Goal: Task Accomplishment & Management: Manage account settings

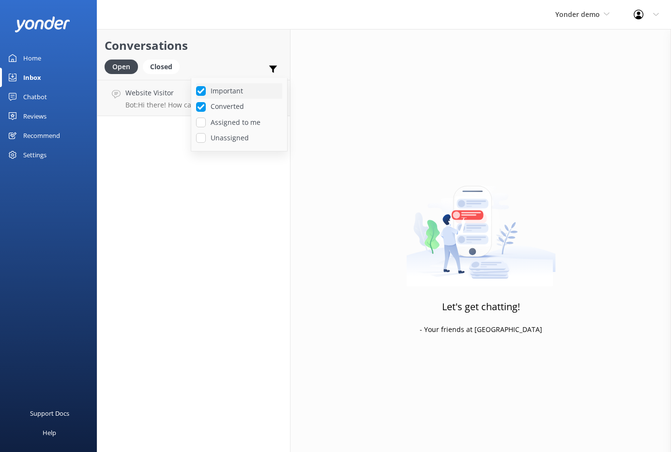
click at [224, 90] on label "Important" at bounding box center [239, 91] width 86 height 11
click at [206, 90] on input "Important" at bounding box center [201, 91] width 10 height 10
checkbox input "false"
click at [219, 103] on label "Converted" at bounding box center [239, 106] width 86 height 11
click at [206, 103] on input "Converted" at bounding box center [201, 107] width 10 height 10
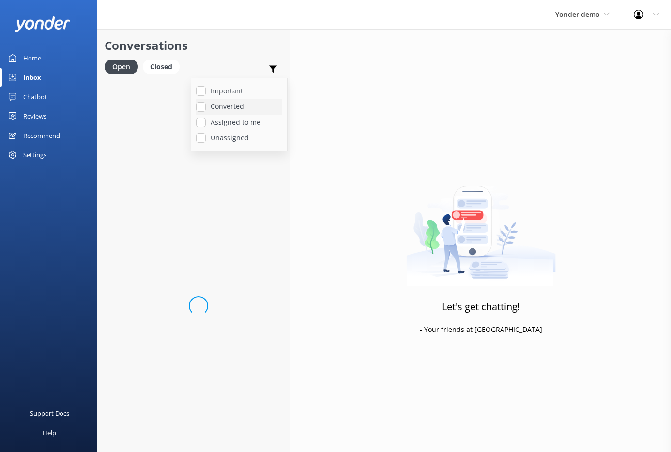
checkbox input "false"
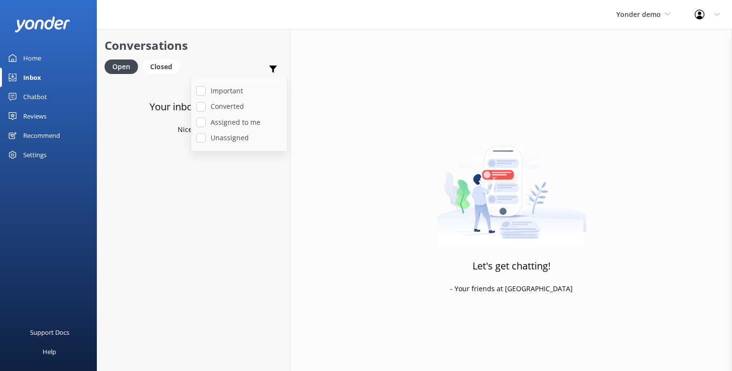
click at [268, 70] on div "Important Converted Assigned to me Unassigned" at bounding box center [272, 71] width 19 height 23
click at [642, 20] on div "Yonder demo GoSkydive [GEOGRAPHIC_DATA] [GEOGRAPHIC_DATA] Yonder demo Failed Ac…" at bounding box center [643, 14] width 78 height 29
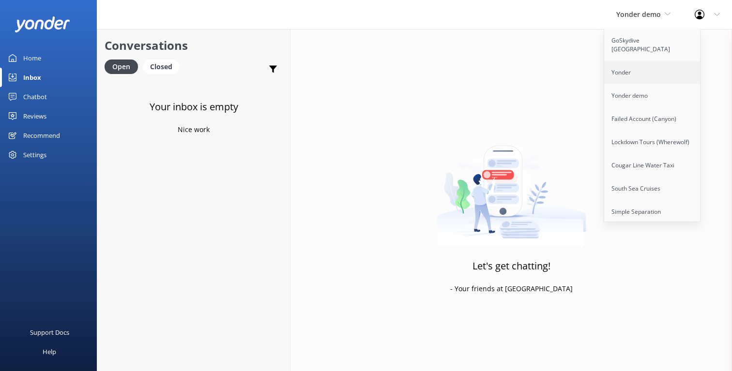
click at [632, 62] on link "Yonder" at bounding box center [652, 72] width 97 height 23
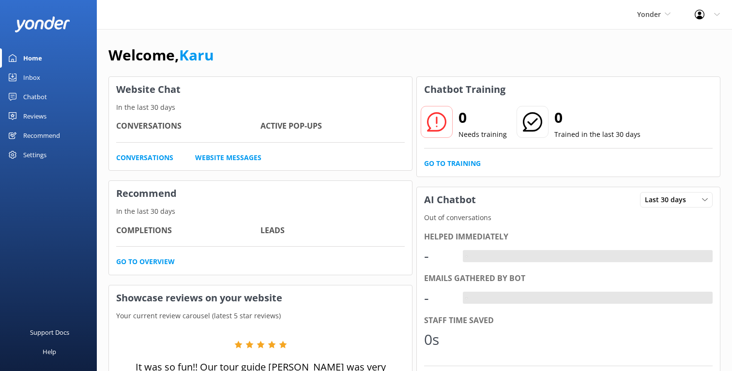
click at [35, 79] on div "Inbox" at bounding box center [31, 77] width 17 height 19
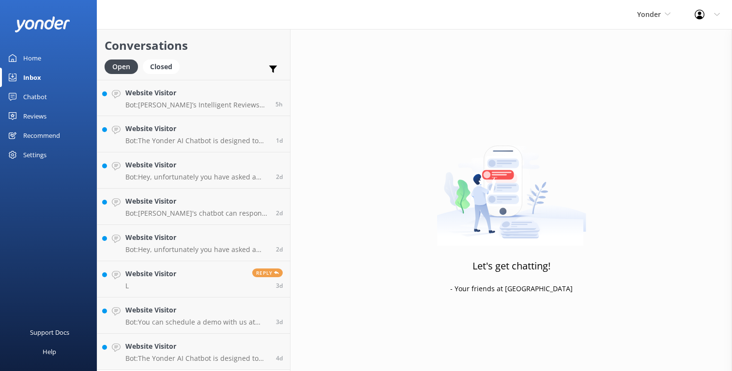
click at [236, 76] on div "Open Closed Important Converted Assigned to me Unassigned SMS" at bounding box center [194, 71] width 178 height 23
click at [220, 279] on link "Website Visitor L Reply 3d" at bounding box center [193, 279] width 193 height 36
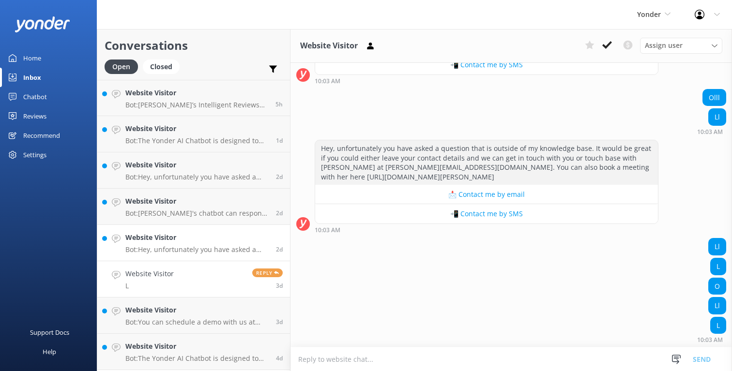
scroll to position [4126, 0]
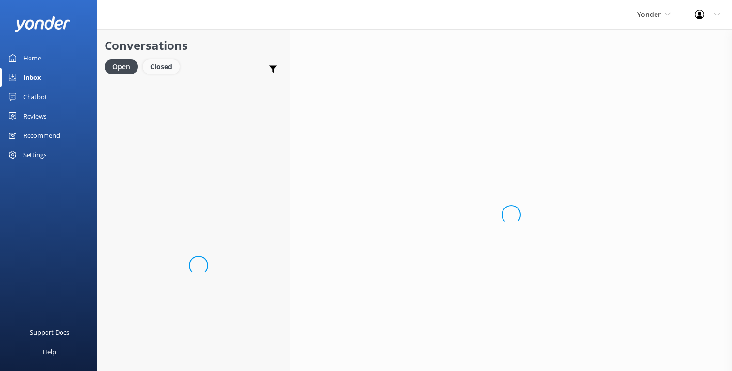
click at [163, 70] on div "Closed" at bounding box center [161, 67] width 37 height 15
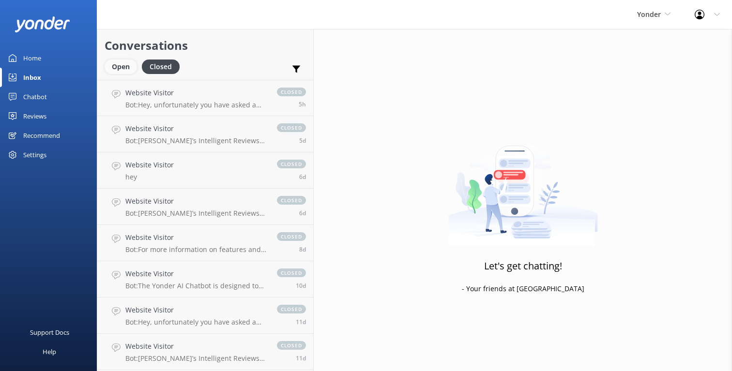
click at [126, 66] on div "Open" at bounding box center [121, 67] width 32 height 15
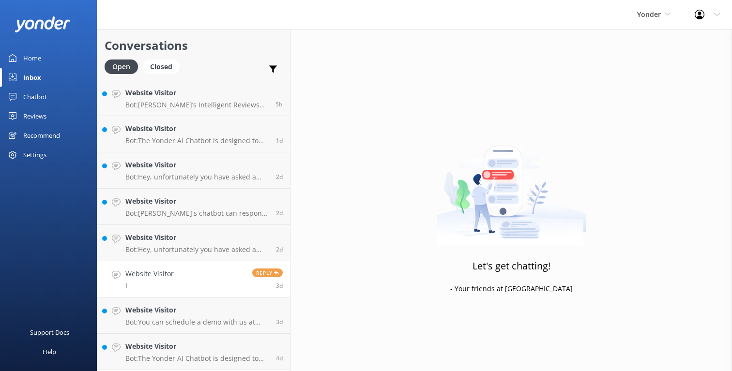
click at [203, 279] on link "Website Visitor L Reply 3d" at bounding box center [193, 279] width 193 height 36
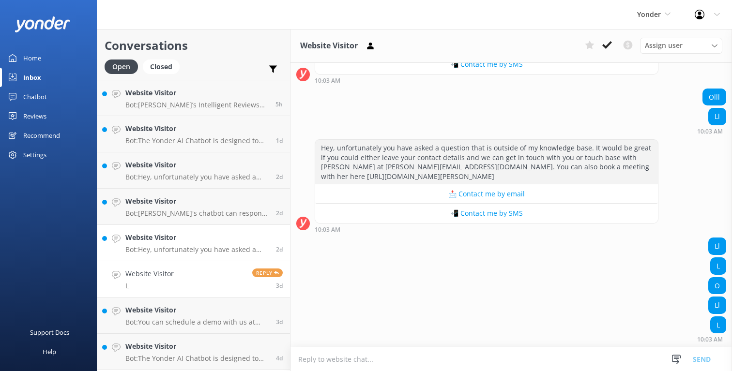
scroll to position [4126, 0]
click at [370, 50] on icon at bounding box center [371, 46] width 10 height 10
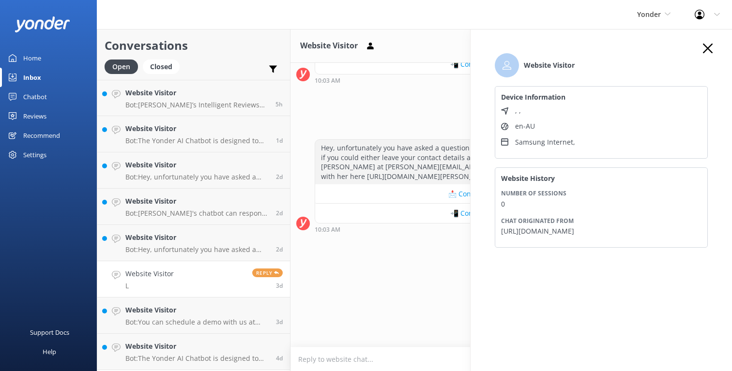
click at [708, 48] on use "button" at bounding box center [708, 49] width 10 height 10
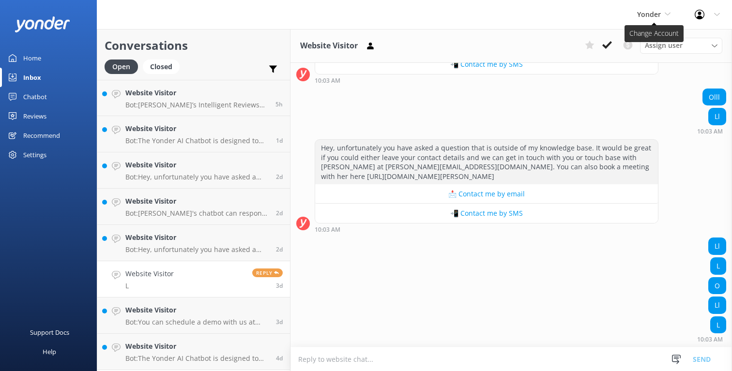
click at [650, 11] on span "Yonder" at bounding box center [649, 14] width 24 height 9
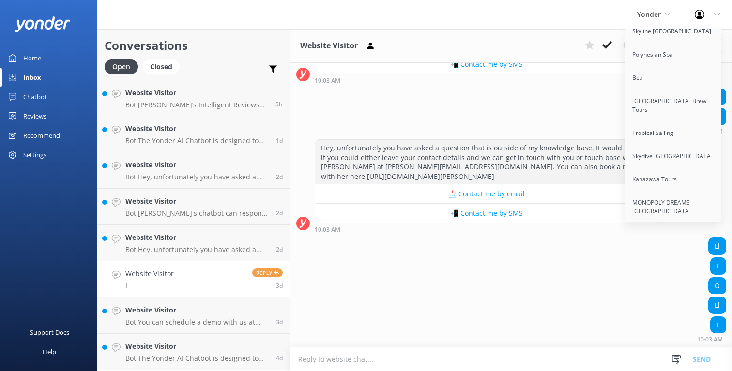
scroll to position [226, 0]
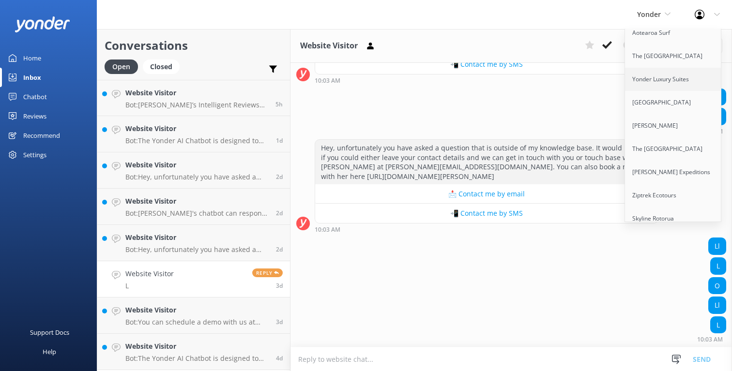
click at [676, 73] on link "Yonder Luxury Suites" at bounding box center [673, 79] width 97 height 23
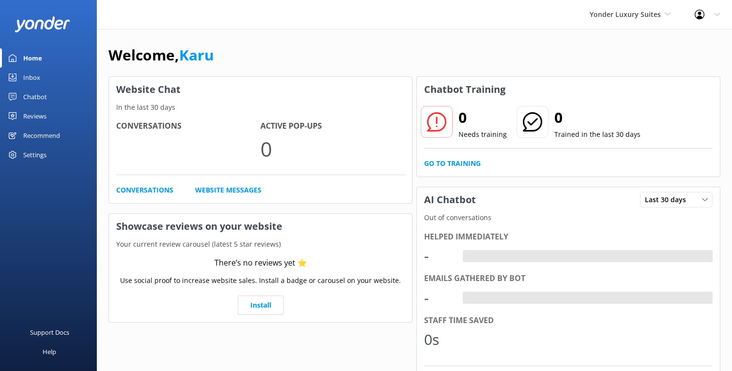
click at [44, 74] on link "Inbox" at bounding box center [48, 77] width 97 height 19
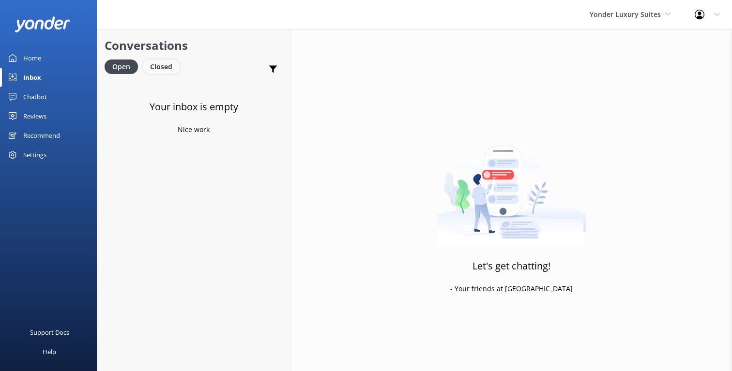
click at [165, 71] on div "Closed" at bounding box center [161, 67] width 37 height 15
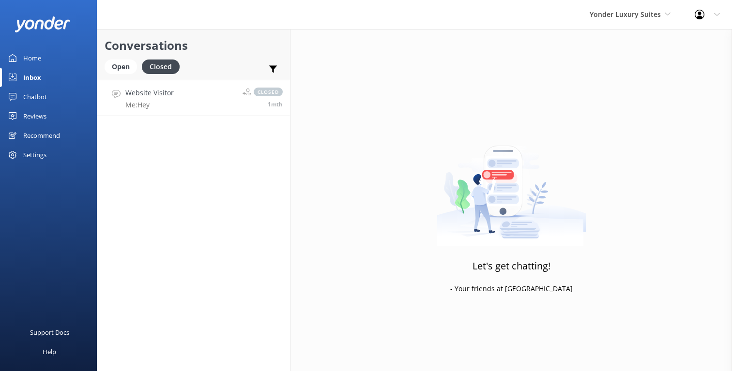
click at [215, 98] on link "Website Visitor Me: Hey closed 1mth" at bounding box center [193, 98] width 193 height 36
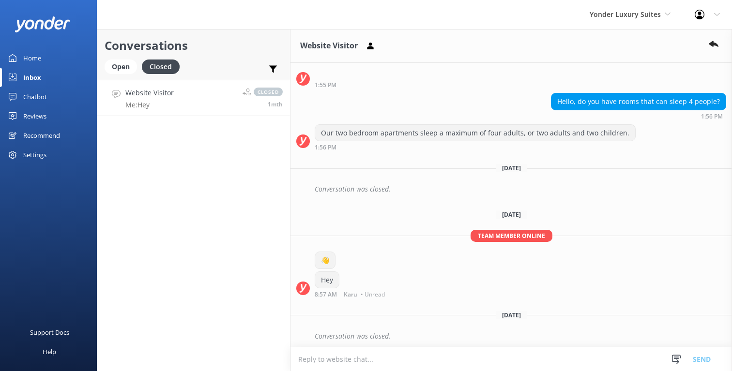
scroll to position [44, 0]
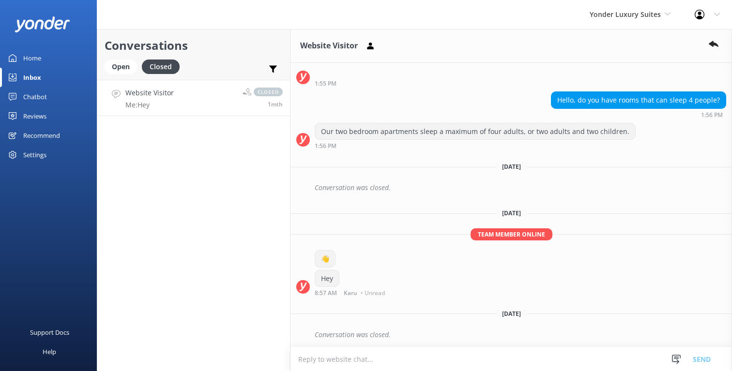
click at [598, 22] on div "Yonder Luxury Suites GoSkydive [GEOGRAPHIC_DATA] [GEOGRAPHIC_DATA] Yonder demo …" at bounding box center [630, 14] width 105 height 29
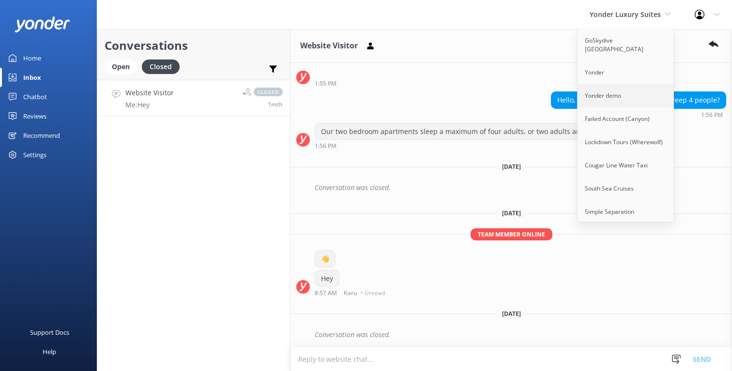
click at [612, 84] on link "Yonder demo" at bounding box center [626, 95] width 97 height 23
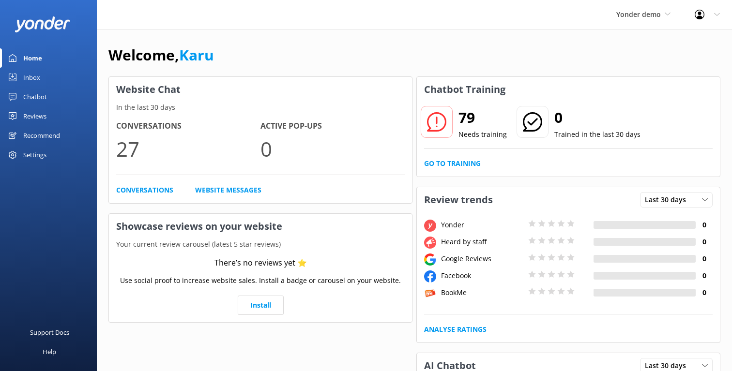
click at [54, 75] on link "Inbox" at bounding box center [48, 77] width 97 height 19
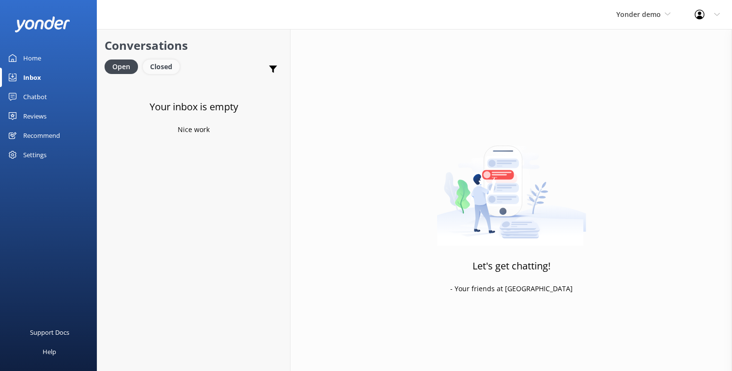
click at [159, 63] on div "Closed" at bounding box center [161, 67] width 37 height 15
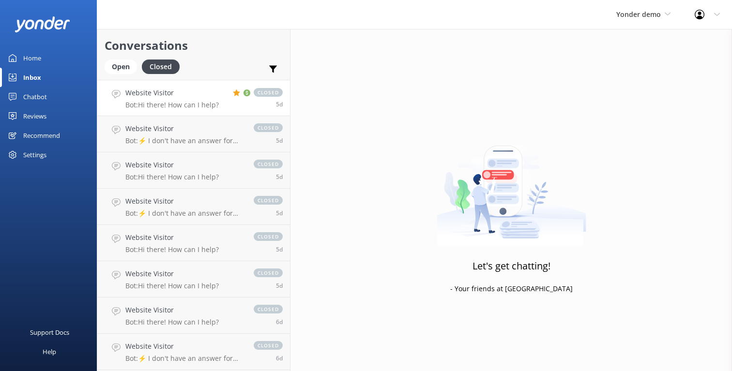
click at [169, 112] on link "Website Visitor Bot: Hi there! How can I help? closed 5d" at bounding box center [193, 98] width 193 height 36
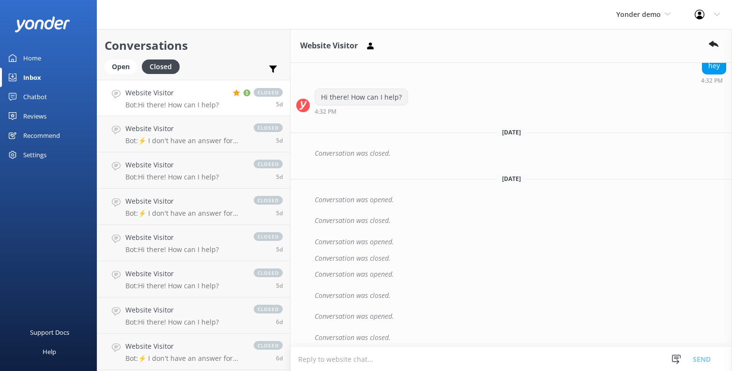
scroll to position [130, 0]
click at [237, 135] on div "Website Visitor Bot: ⚡ I don't have an answer for that in my knowledge base. Pl…" at bounding box center [184, 133] width 119 height 21
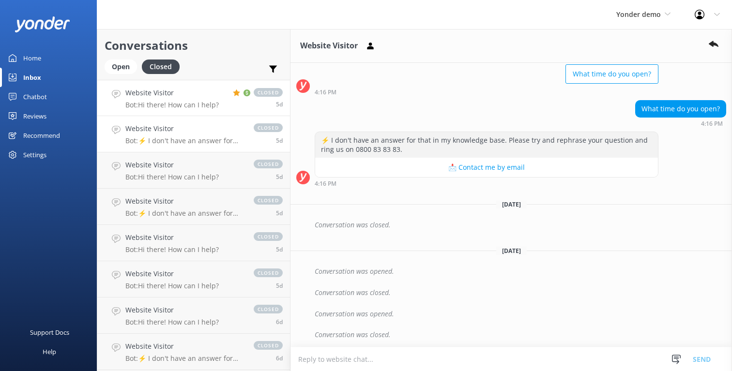
click at [217, 98] on h4 "Website Visitor" at bounding box center [171, 93] width 93 height 11
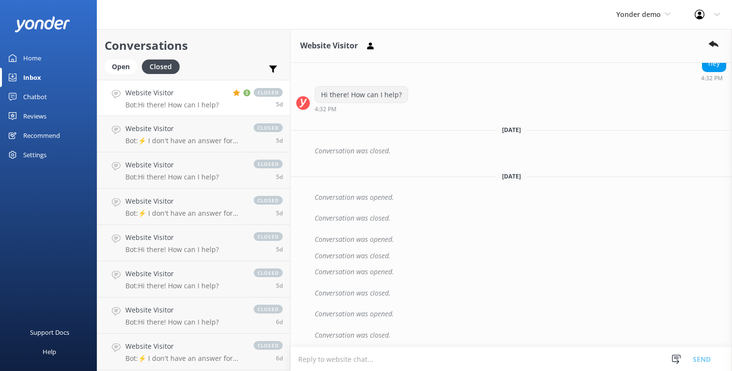
scroll to position [130, 0]
click at [716, 45] on use at bounding box center [714, 44] width 10 height 6
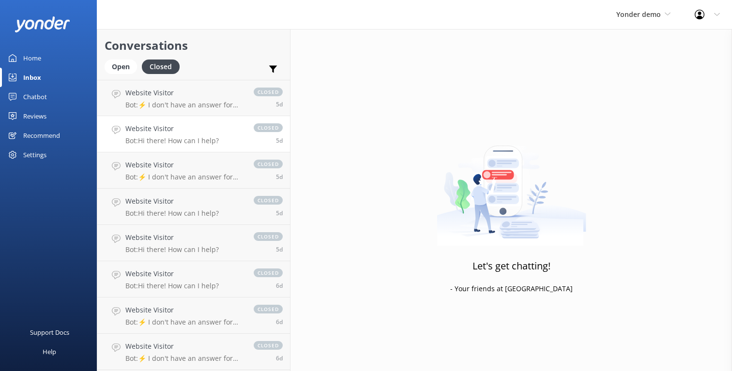
click at [232, 138] on link "Website Visitor Bot: Hi there! How can I help? closed 5d" at bounding box center [193, 134] width 193 height 36
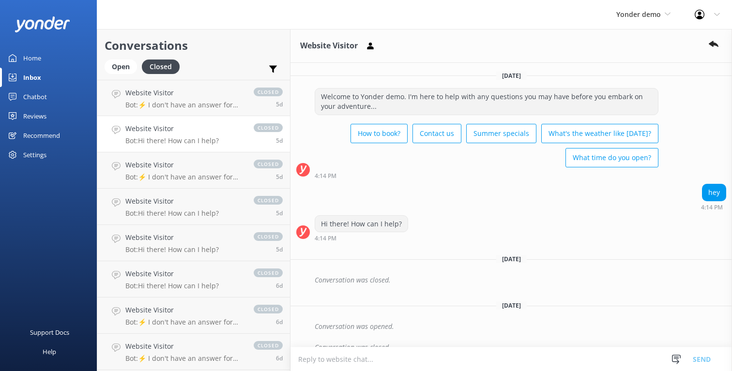
scroll to position [13, 0]
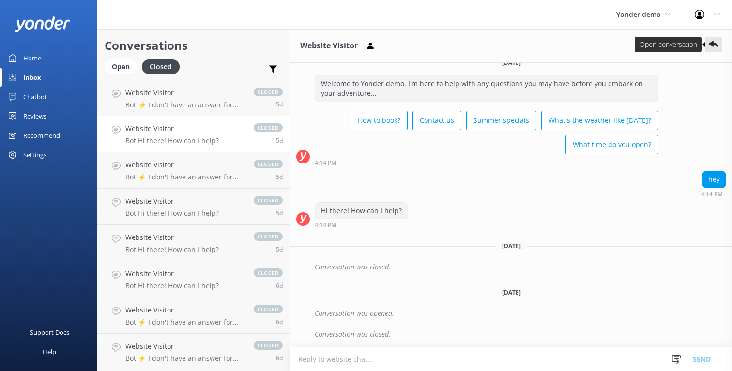
click at [708, 46] on button at bounding box center [713, 44] width 17 height 15
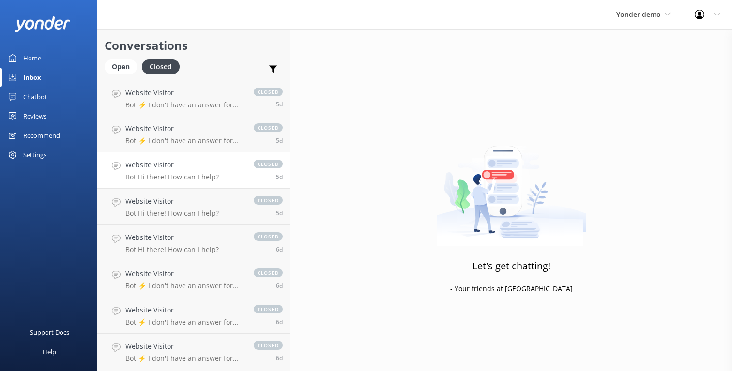
click at [220, 168] on link "Website Visitor Bot: Hi there! How can I help? closed 5d" at bounding box center [193, 171] width 193 height 36
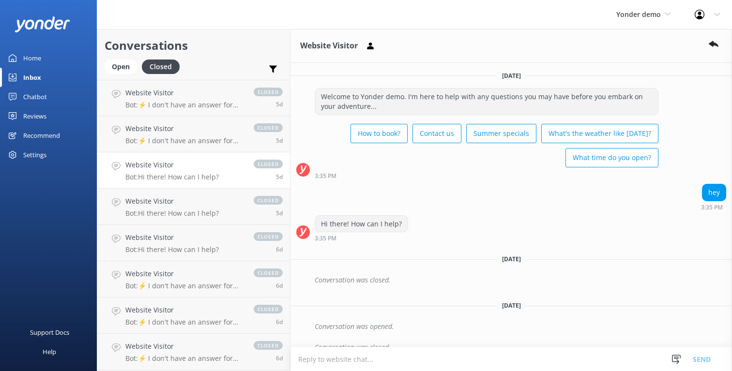
scroll to position [13, 0]
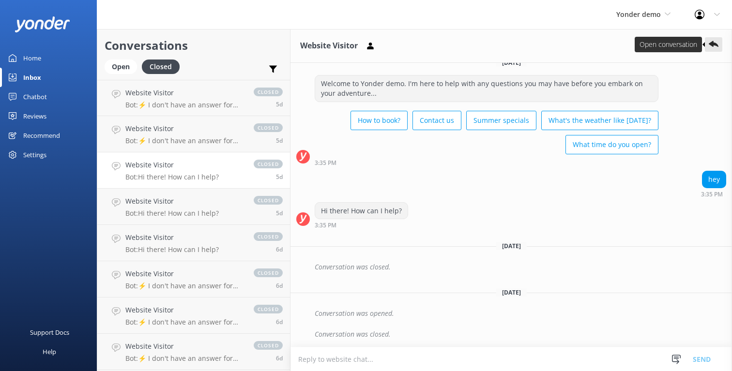
click at [709, 45] on icon at bounding box center [714, 45] width 10 height 10
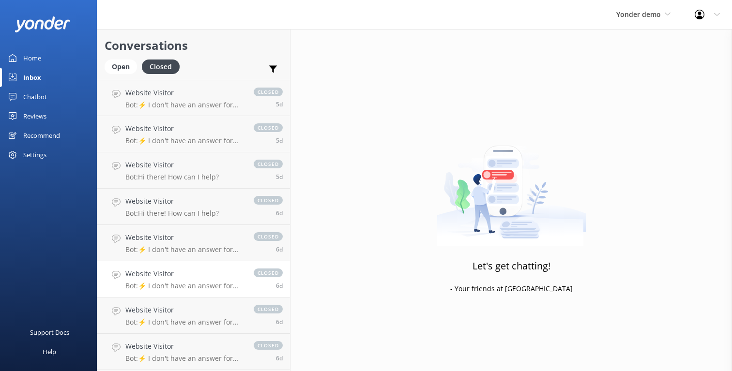
click at [219, 288] on p "Bot: ⚡ I don't have an answer for that in my knowledge base. Please try and rep…" at bounding box center [184, 286] width 119 height 9
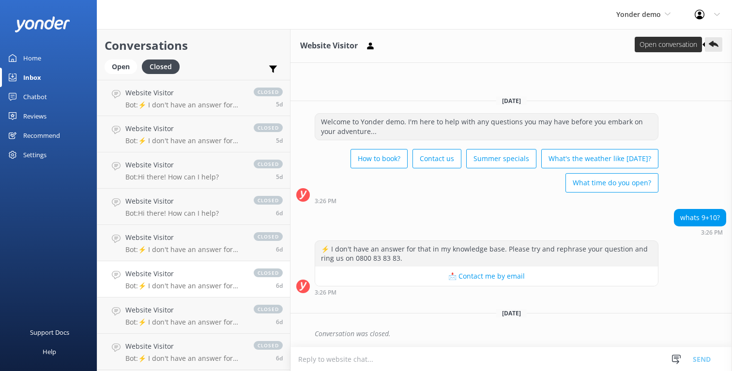
click at [710, 46] on icon at bounding box center [714, 45] width 10 height 10
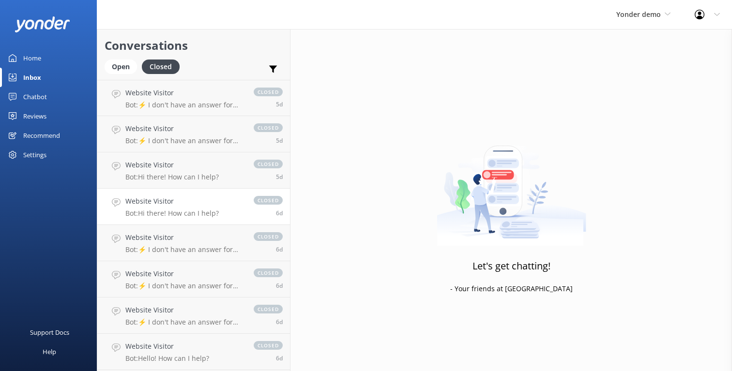
click at [210, 216] on p "Bot: Hi there! How can I help?" at bounding box center [171, 213] width 93 height 9
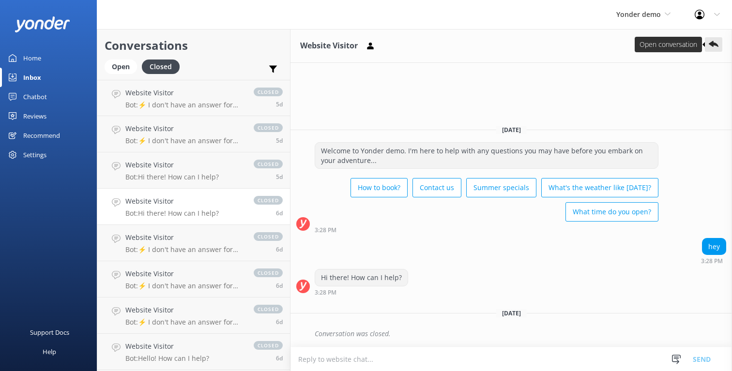
click at [710, 43] on use at bounding box center [714, 44] width 10 height 6
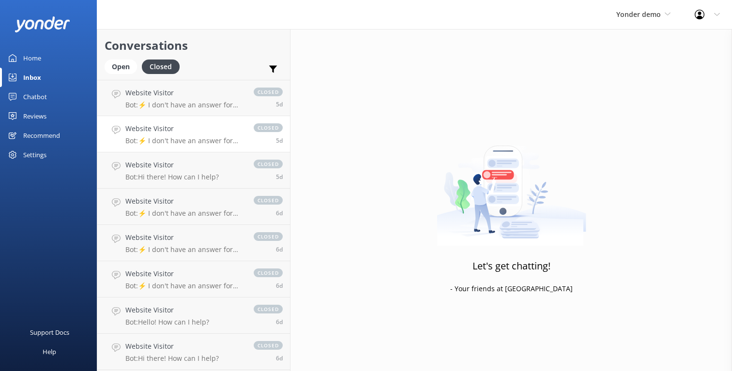
click at [187, 132] on h4 "Website Visitor" at bounding box center [184, 128] width 119 height 11
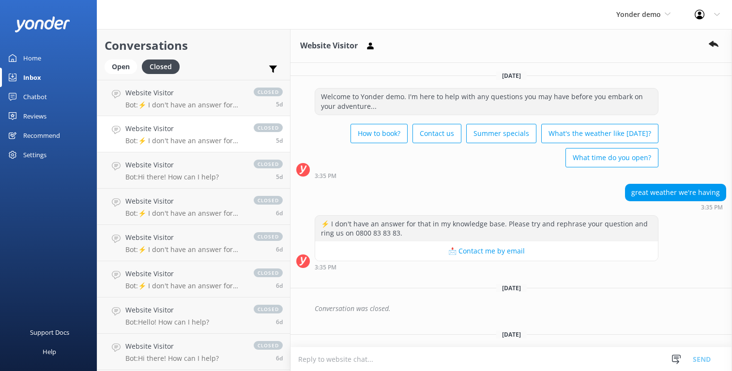
scroll to position [42, 0]
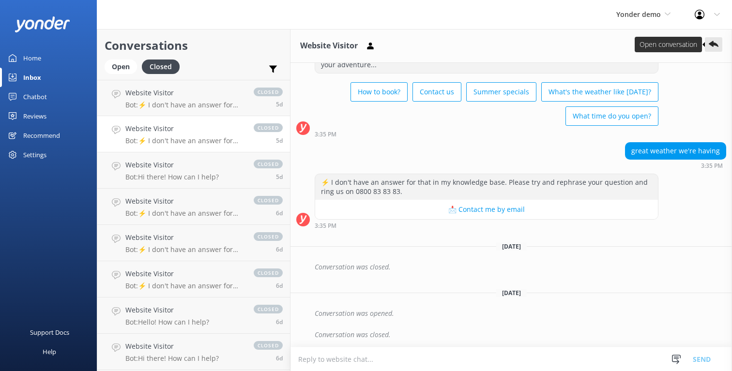
click at [710, 46] on icon at bounding box center [714, 45] width 10 height 10
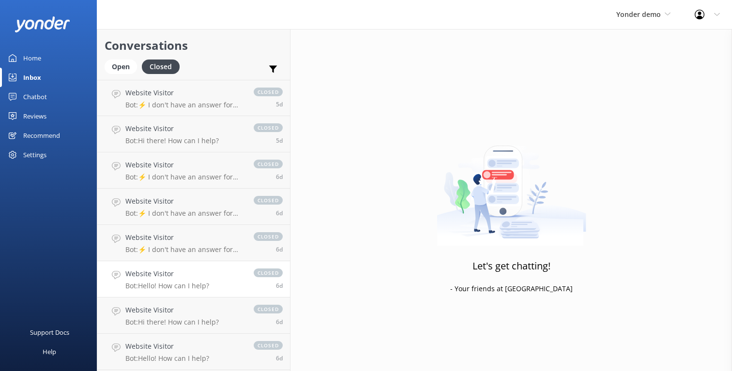
click at [223, 287] on link "Website Visitor Bot: Hello! How can I help? closed 6d" at bounding box center [193, 279] width 193 height 36
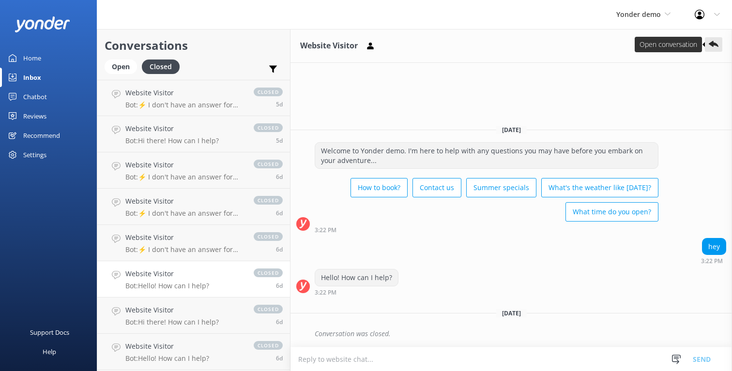
click at [715, 51] on button at bounding box center [713, 44] width 17 height 15
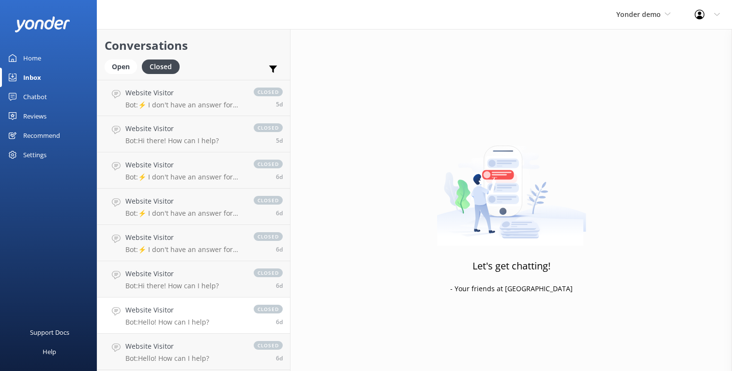
click at [204, 302] on link "Website Visitor Bot: Hello! How can I help? closed 6d" at bounding box center [193, 316] width 193 height 36
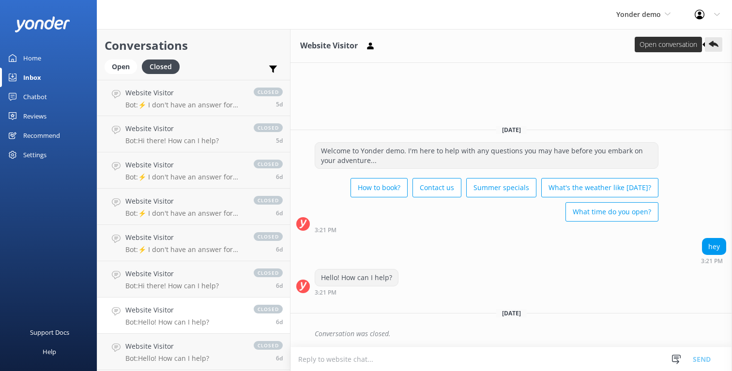
click at [707, 40] on button at bounding box center [713, 44] width 17 height 15
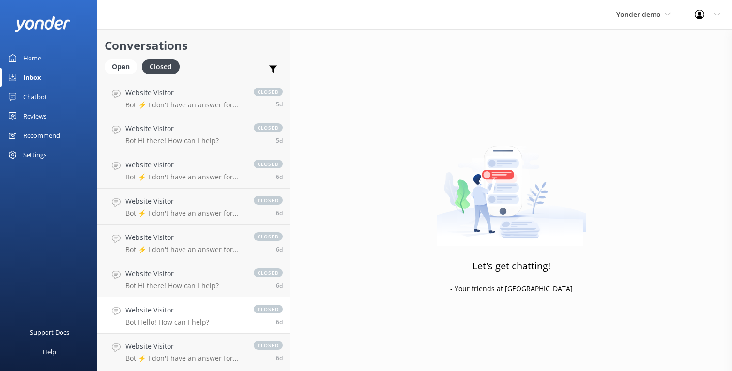
click at [155, 301] on link "Website Visitor Bot: Hello! How can I help? closed 6d" at bounding box center [193, 316] width 193 height 36
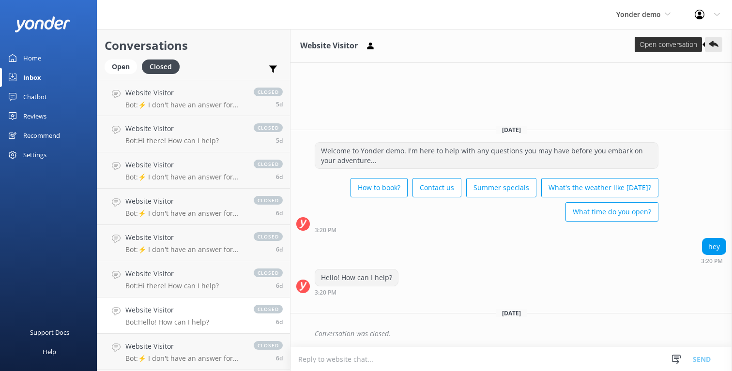
click at [712, 43] on use at bounding box center [714, 44] width 10 height 6
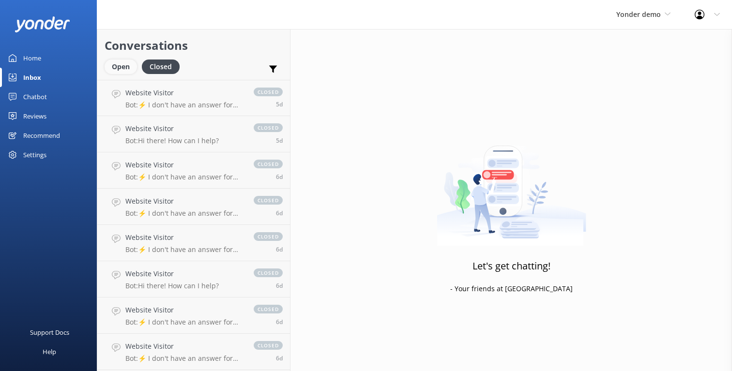
click at [129, 66] on div "Open" at bounding box center [121, 67] width 32 height 15
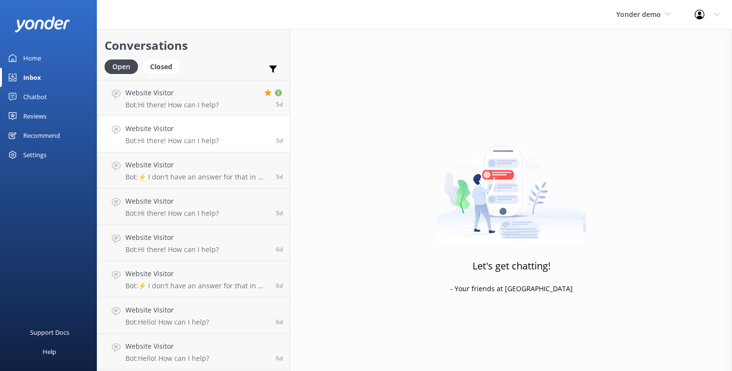
click at [215, 139] on p "Bot: Hi there! How can I help?" at bounding box center [171, 141] width 93 height 9
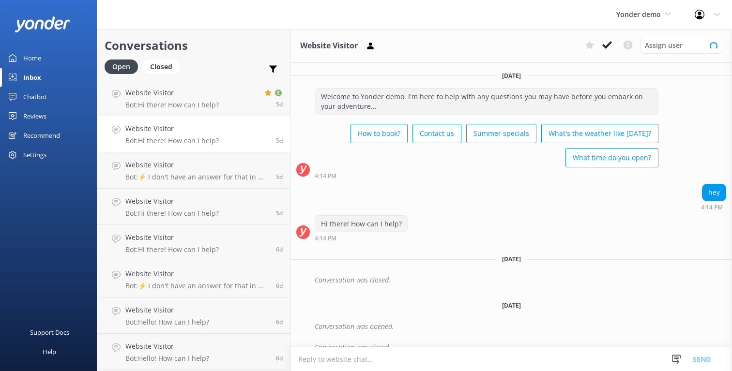
scroll to position [34, 0]
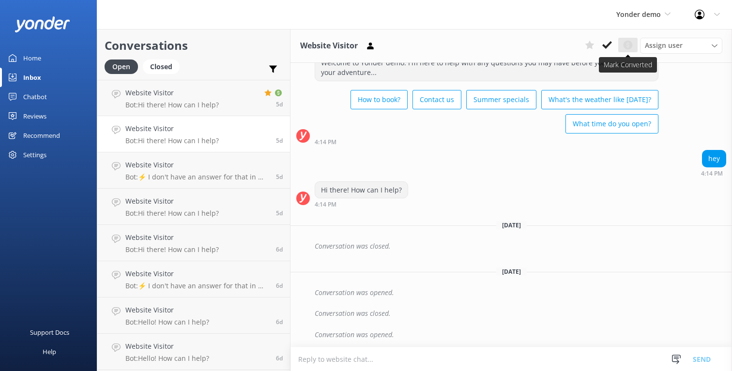
click at [628, 49] on use at bounding box center [628, 45] width 9 height 9
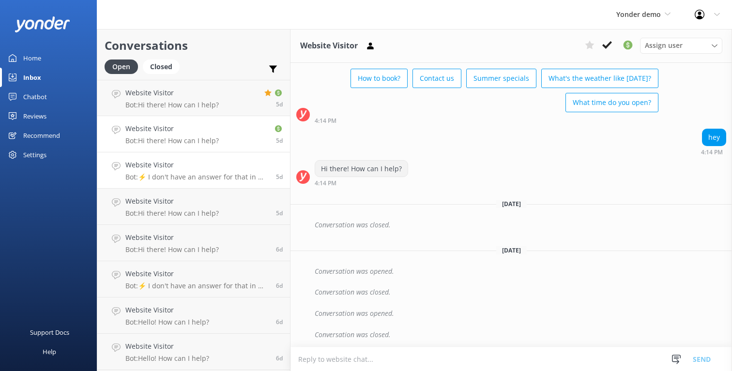
click at [226, 173] on p "Bot: ⚡ I don't have an answer for that in my knowledge base. Please try and rep…" at bounding box center [196, 177] width 143 height 9
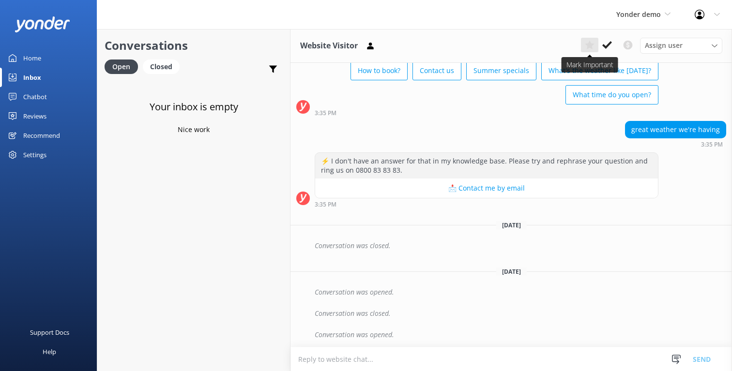
scroll to position [84, 0]
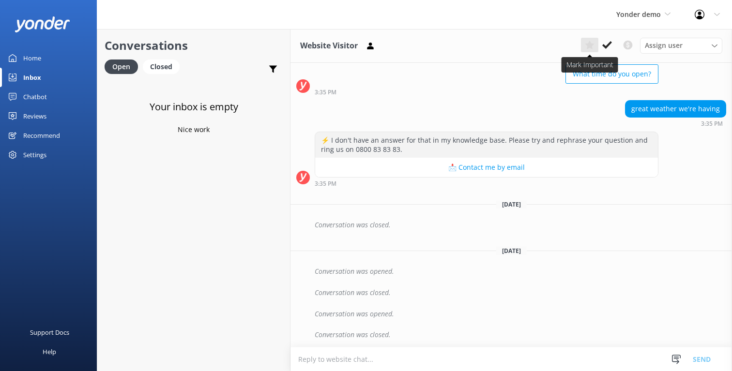
click at [591, 46] on use at bounding box center [589, 45] width 9 height 9
click at [589, 46] on use at bounding box center [590, 45] width 10 height 9
click at [636, 17] on span "Yonder demo" at bounding box center [638, 14] width 45 height 9
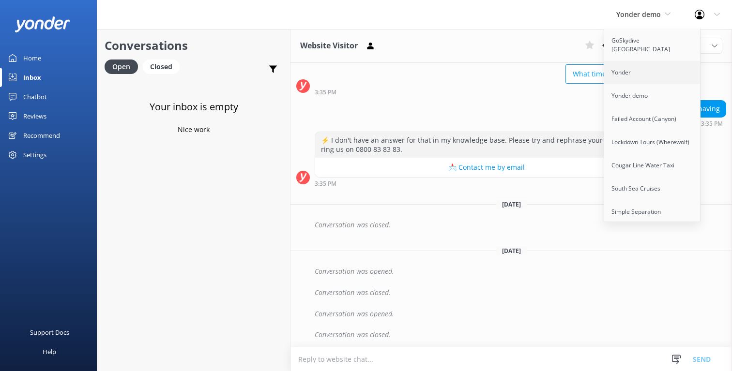
click at [636, 62] on link "Yonder" at bounding box center [652, 72] width 97 height 23
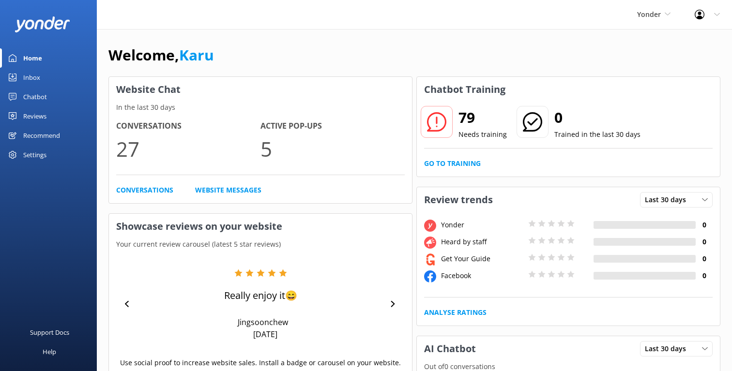
click at [48, 78] on link "Inbox" at bounding box center [48, 77] width 97 height 19
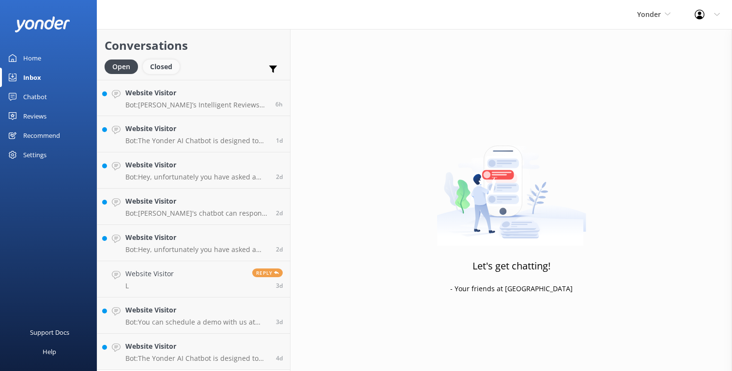
click at [153, 68] on div "Closed" at bounding box center [161, 67] width 37 height 15
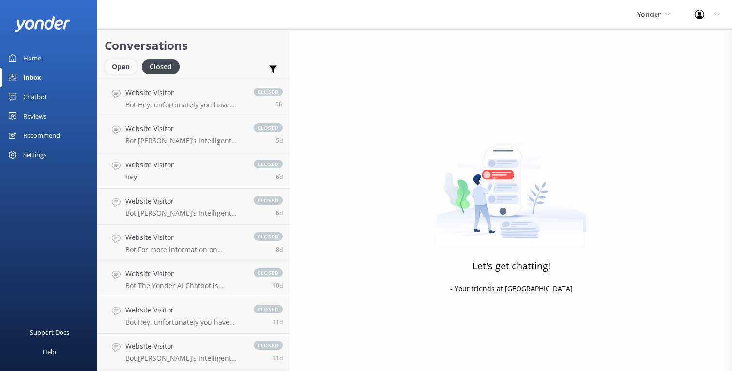
click at [123, 67] on div "Open" at bounding box center [121, 67] width 32 height 15
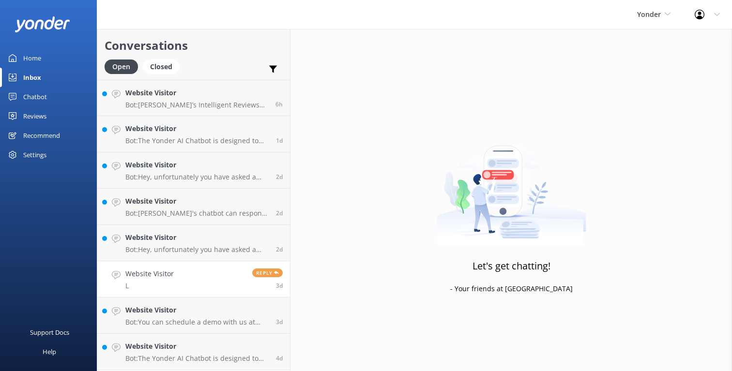
click at [221, 295] on link "Website Visitor L Reply 3d" at bounding box center [193, 279] width 193 height 36
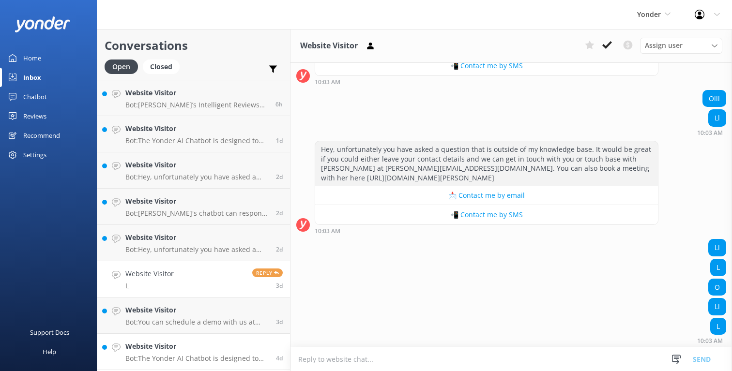
scroll to position [4126, 0]
click at [187, 315] on h4 "Website Visitor" at bounding box center [196, 310] width 143 height 11
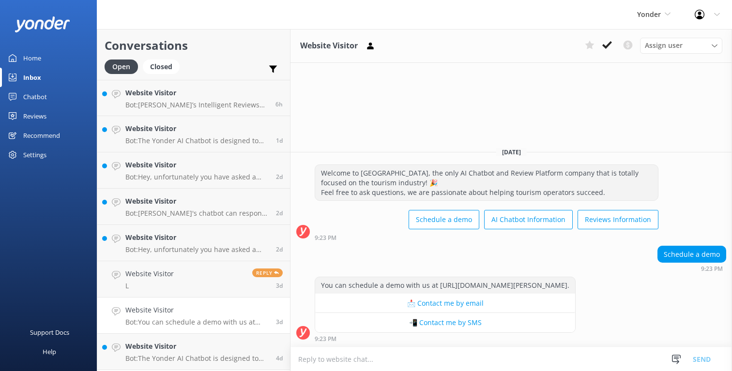
click at [506, 47] on div "Website Visitor Assign user [PERSON_NAME] | Yonder Support [PERSON_NAME] Suppor…" at bounding box center [512, 46] width 442 height 34
click at [526, 43] on div "Website Visitor Assign user [PERSON_NAME] | Yonder Support [PERSON_NAME] Suppor…" at bounding box center [512, 46] width 442 height 34
click at [183, 318] on div "Website Visitor Bot: You can schedule a demo with us at [URL][DOMAIN_NAME][PERS…" at bounding box center [196, 315] width 143 height 21
click at [633, 47] on icon at bounding box center [628, 45] width 12 height 12
click at [230, 278] on link "Website Visitor L Reply 3d" at bounding box center [193, 279] width 193 height 36
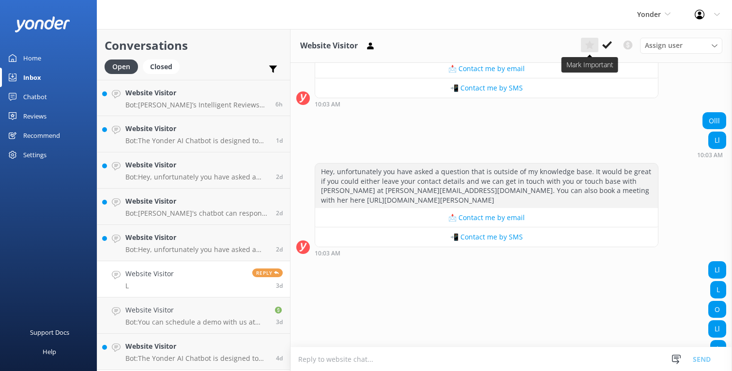
click at [590, 45] on use at bounding box center [589, 45] width 9 height 9
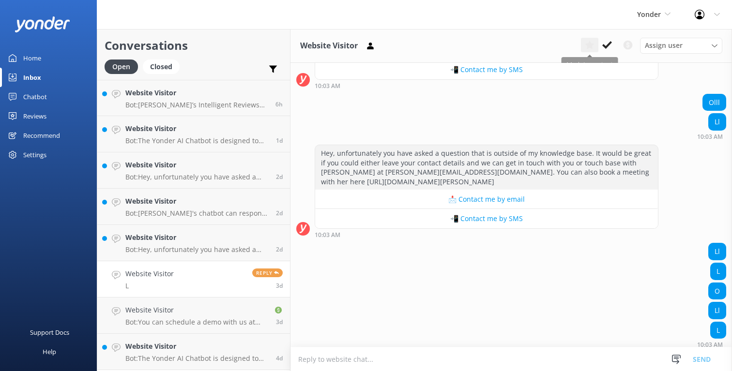
scroll to position [4126, 0]
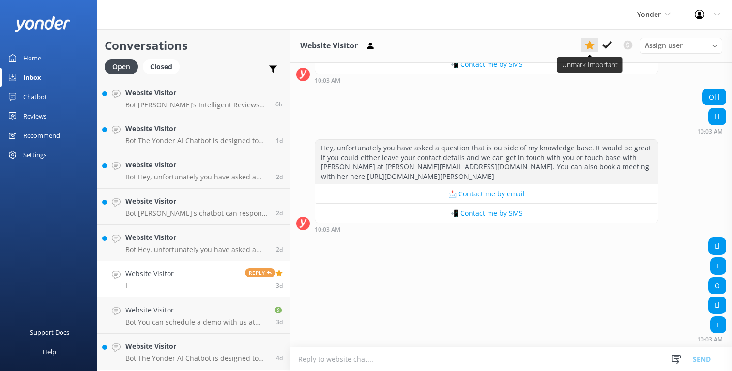
click at [587, 49] on use at bounding box center [590, 45] width 10 height 9
click at [203, 310] on h4 "Website Visitor" at bounding box center [195, 310] width 141 height 11
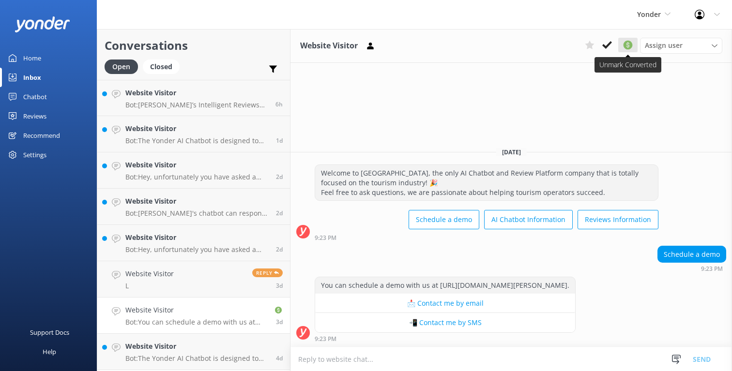
click at [630, 47] on use at bounding box center [628, 45] width 9 height 9
click at [525, 56] on div "Website Visitor Assign user [PERSON_NAME] | Yonder Support [PERSON_NAME] Suppor…" at bounding box center [512, 46] width 442 height 34
click at [549, 47] on div "Website Visitor Assign user [PERSON_NAME] | Yonder Support [PERSON_NAME] Suppor…" at bounding box center [512, 46] width 442 height 34
click at [630, 46] on use at bounding box center [628, 45] width 9 height 9
click at [273, 72] on use at bounding box center [273, 69] width 8 height 7
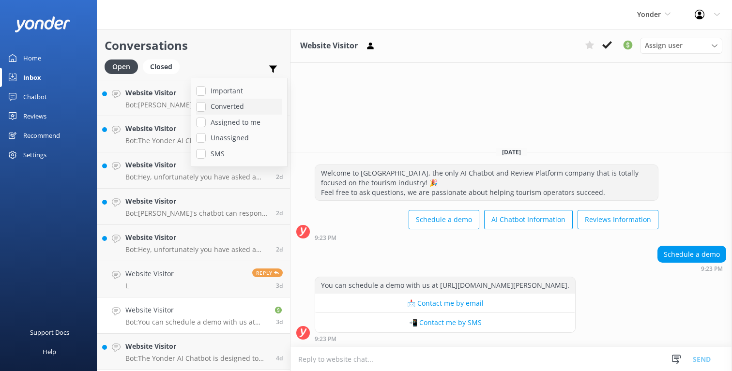
click at [243, 108] on label "Converted" at bounding box center [239, 106] width 86 height 11
click at [206, 108] on input "Converted" at bounding box center [201, 107] width 10 height 10
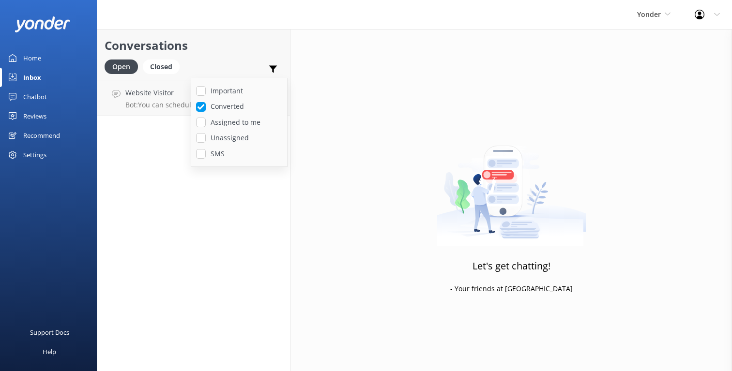
click at [138, 165] on div "Conversations Open Closed Important Converted Assigned to me Unassigned SMS Web…" at bounding box center [194, 200] width 194 height 342
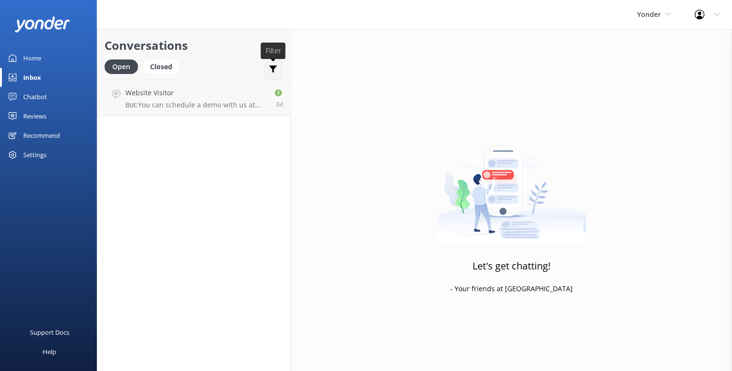
click at [273, 68] on use at bounding box center [273, 69] width 8 height 7
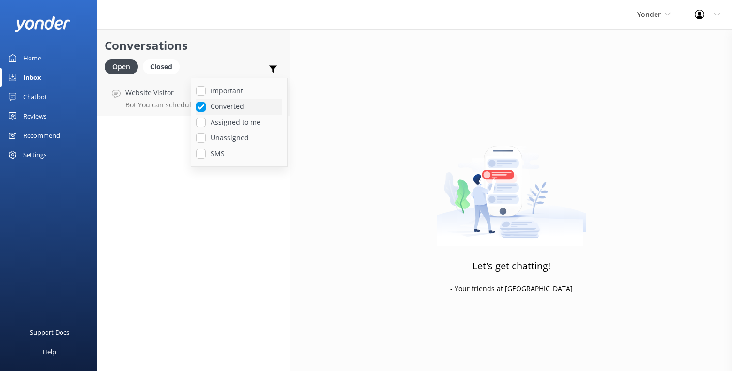
click at [247, 104] on label "Converted" at bounding box center [239, 106] width 86 height 11
click at [206, 104] on input "Converted" at bounding box center [201, 107] width 10 height 10
checkbox input "false"
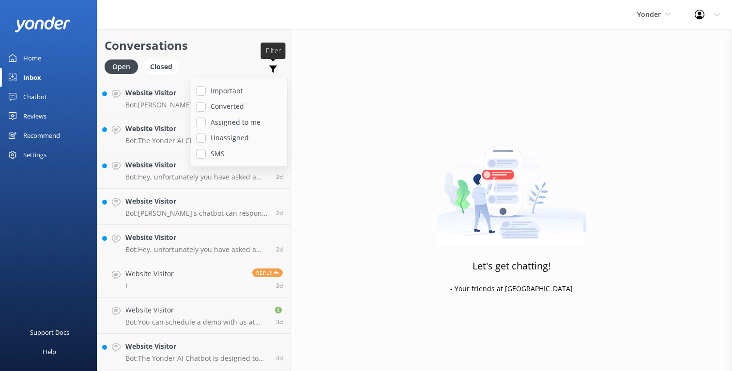
click at [275, 66] on use at bounding box center [273, 69] width 8 height 7
click at [220, 280] on link "Website Visitor L Reply 3d" at bounding box center [193, 279] width 193 height 36
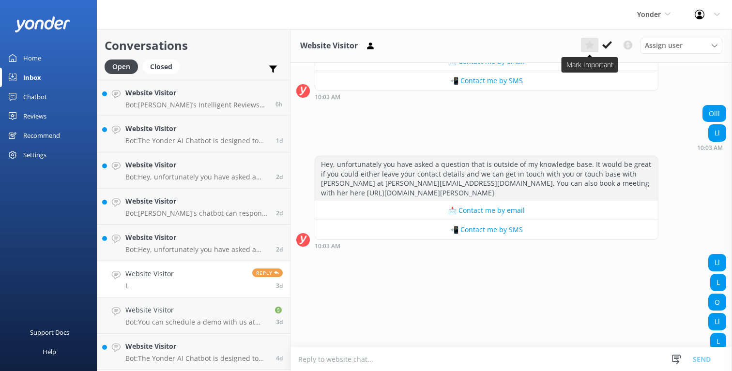
scroll to position [4126, 0]
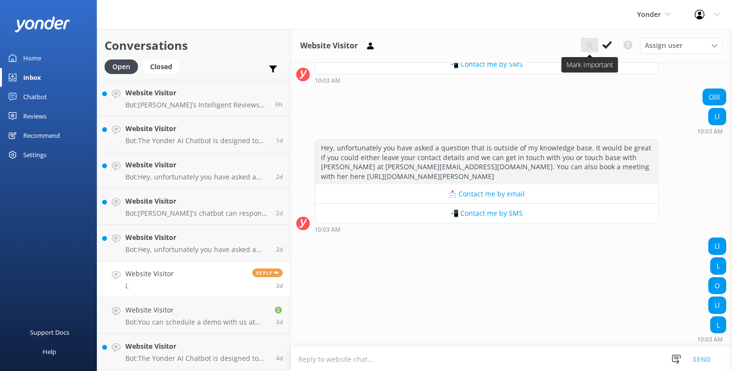
click at [588, 47] on use at bounding box center [589, 45] width 9 height 9
click at [272, 66] on use at bounding box center [273, 69] width 8 height 7
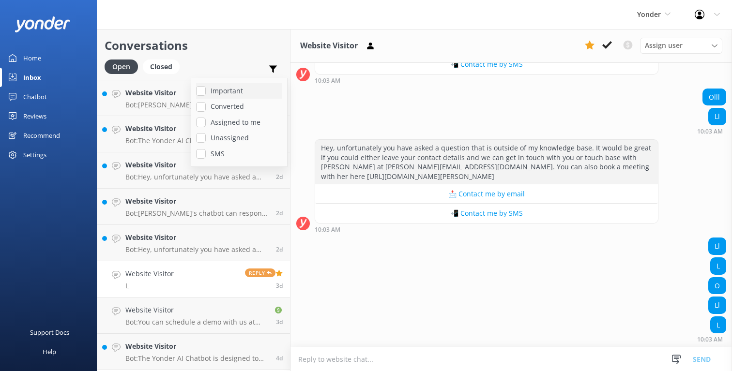
click at [233, 91] on label "Important" at bounding box center [239, 91] width 86 height 11
click at [206, 91] on input "Important" at bounding box center [201, 91] width 10 height 10
checkbox input "true"
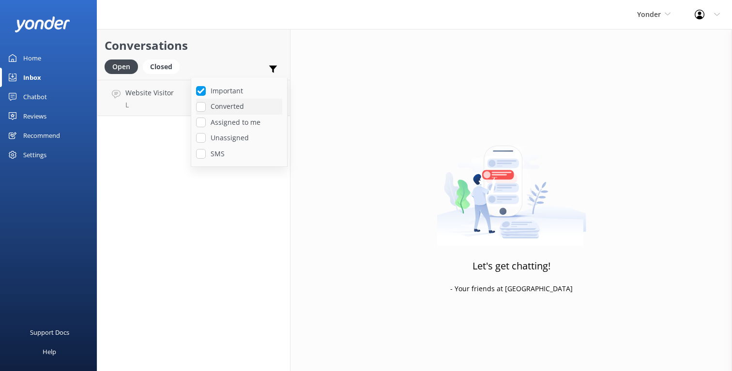
click at [225, 107] on label "Converted" at bounding box center [239, 106] width 86 height 11
click at [206, 107] on input "Converted" at bounding box center [201, 107] width 10 height 10
checkbox input "true"
click at [276, 67] on icon at bounding box center [273, 69] width 10 height 10
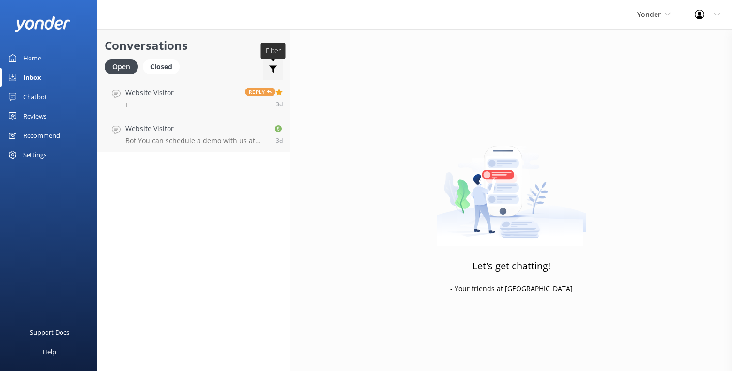
click at [277, 68] on icon at bounding box center [273, 69] width 10 height 10
click at [271, 67] on use at bounding box center [273, 69] width 8 height 7
click at [275, 66] on use at bounding box center [273, 69] width 8 height 7
click at [275, 68] on icon at bounding box center [273, 69] width 10 height 10
click at [230, 136] on div "Website Visitor Bot: You can schedule a demo with us at [URL][DOMAIN_NAME][PERS…" at bounding box center [195, 133] width 141 height 21
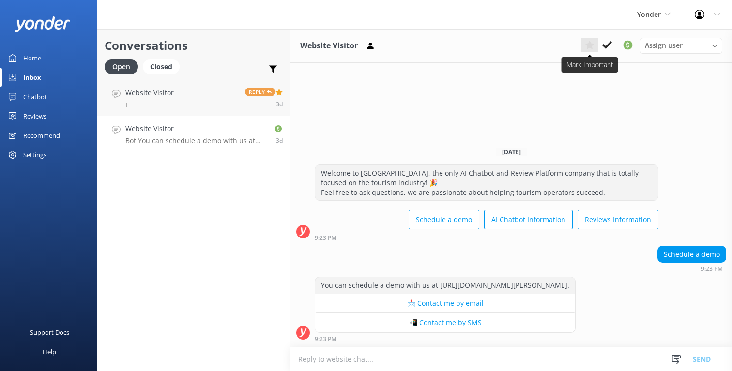
click at [589, 46] on use at bounding box center [589, 45] width 9 height 9
click at [275, 69] on icon at bounding box center [273, 69] width 10 height 10
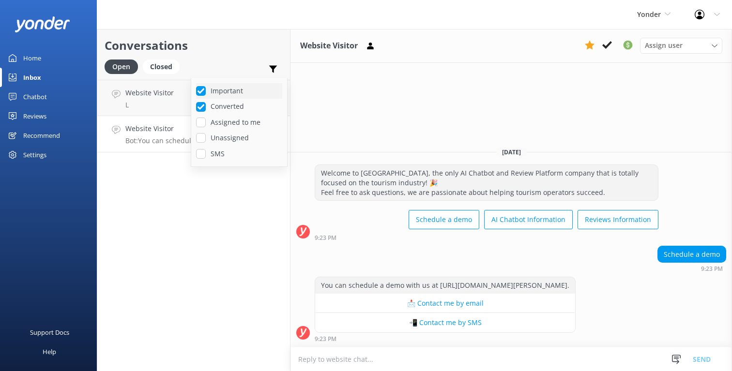
click at [245, 92] on label "Important" at bounding box center [239, 91] width 86 height 11
click at [206, 92] on input "Important" at bounding box center [201, 91] width 10 height 10
checkbox input "false"
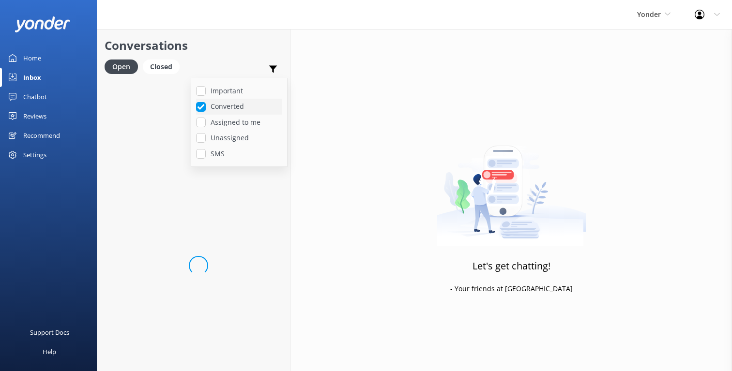
click at [229, 107] on label "Converted" at bounding box center [239, 106] width 86 height 11
click at [206, 107] on input "Converted" at bounding box center [201, 107] width 10 height 10
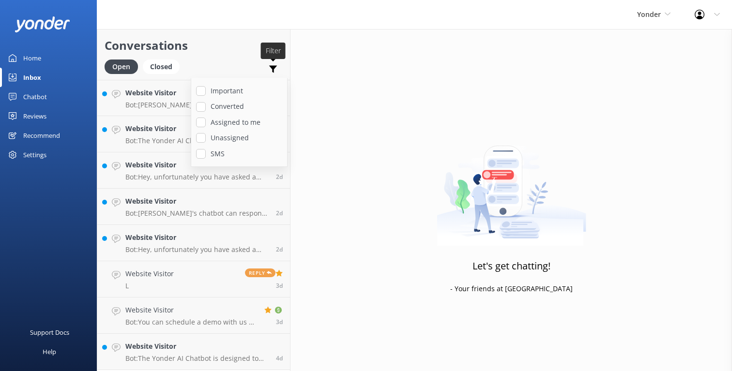
click at [276, 66] on use at bounding box center [273, 69] width 8 height 7
click at [212, 305] on link "Website Visitor Bot: You can schedule a demo with us at [URL][DOMAIN_NAME][PERS…" at bounding box center [193, 316] width 193 height 36
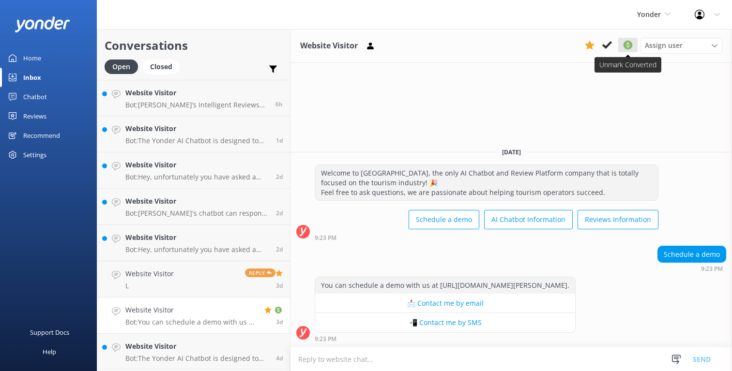
click at [624, 45] on use at bounding box center [628, 45] width 9 height 9
click at [592, 49] on icon at bounding box center [590, 45] width 10 height 10
click at [213, 293] on link "Website Visitor L Reply 3d" at bounding box center [193, 279] width 193 height 36
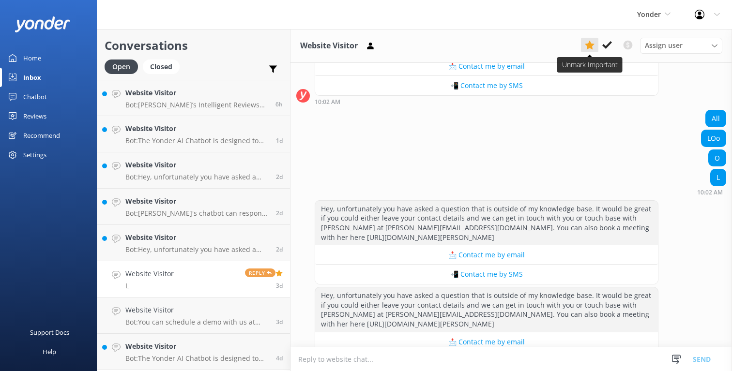
click at [587, 45] on use at bounding box center [590, 45] width 10 height 9
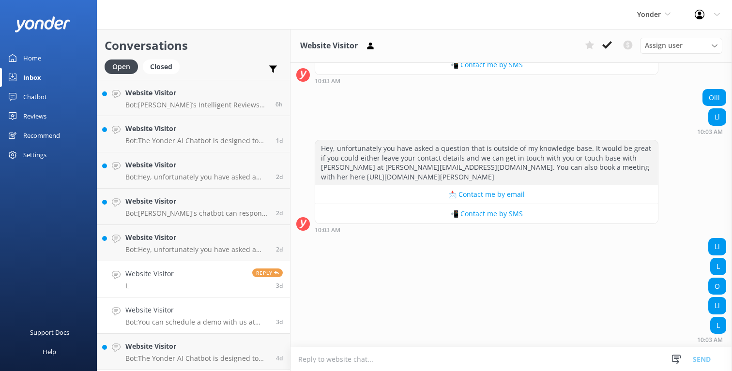
scroll to position [4126, 0]
click at [211, 313] on h4 "Website Visitor" at bounding box center [196, 310] width 143 height 11
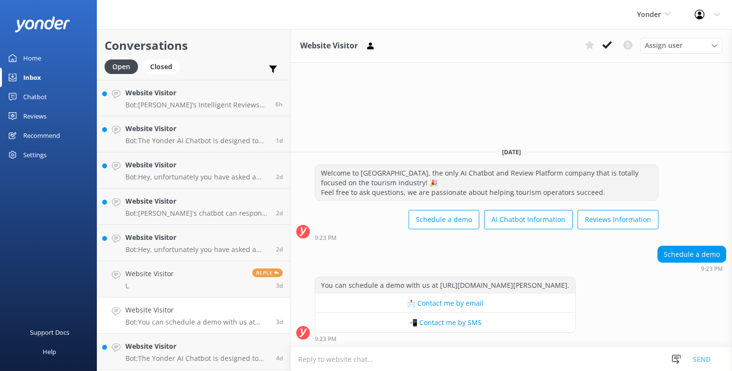
click at [462, 44] on div "Website Visitor Assign user [PERSON_NAME] | Yonder Support [PERSON_NAME] Suppor…" at bounding box center [512, 46] width 442 height 34
click at [372, 47] on use at bounding box center [370, 45] width 6 height 7
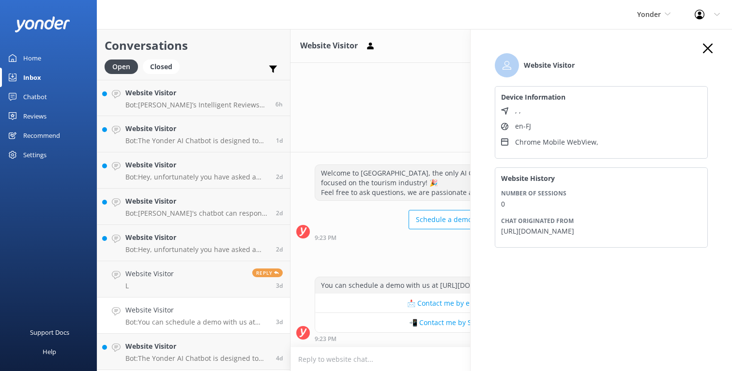
click at [708, 46] on icon "button" at bounding box center [708, 49] width 10 height 10
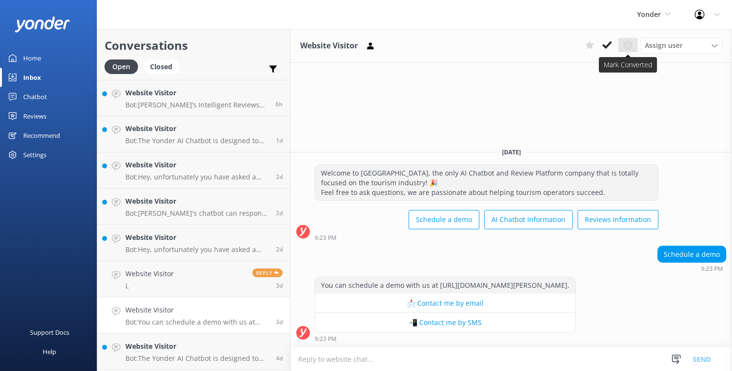
click at [628, 46] on use at bounding box center [628, 45] width 9 height 9
click at [277, 73] on icon at bounding box center [273, 69] width 10 height 10
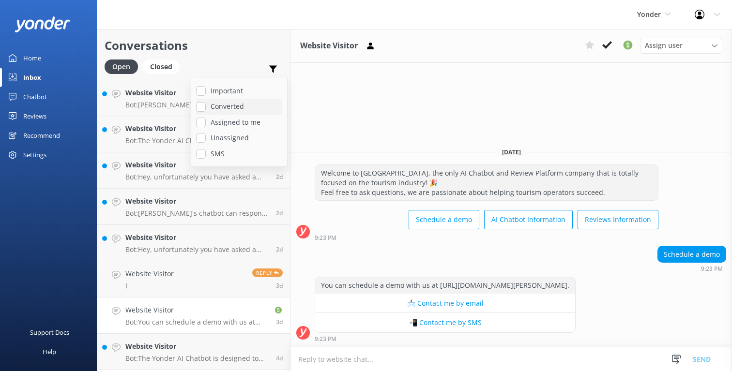
click at [244, 108] on label "Converted" at bounding box center [239, 106] width 86 height 11
click at [206, 108] on input "Converted" at bounding box center [201, 107] width 10 height 10
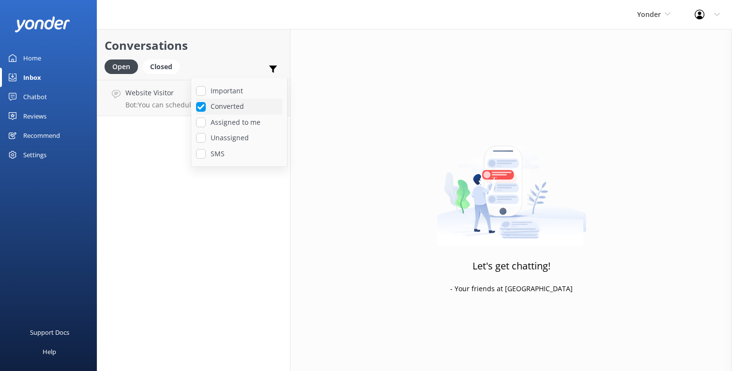
click at [199, 107] on input "Converted" at bounding box center [201, 107] width 10 height 10
checkbox input "false"
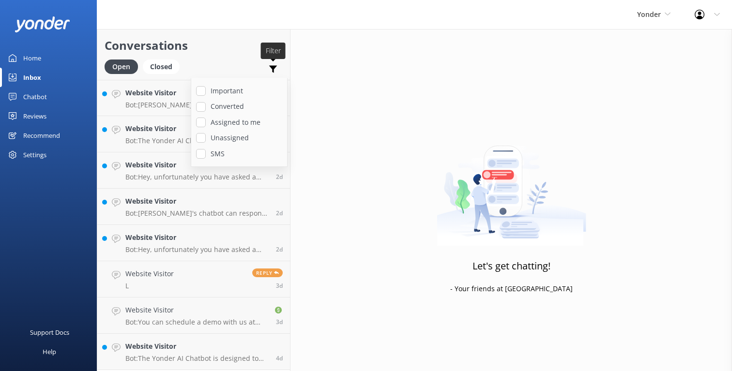
click at [271, 68] on use at bounding box center [273, 69] width 8 height 7
click at [233, 315] on h4 "Website Visitor" at bounding box center [195, 310] width 141 height 11
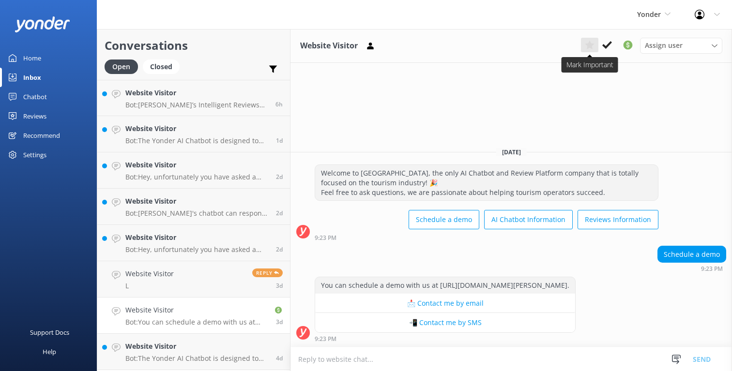
click at [589, 46] on use at bounding box center [589, 45] width 9 height 9
click at [275, 69] on icon at bounding box center [273, 69] width 10 height 10
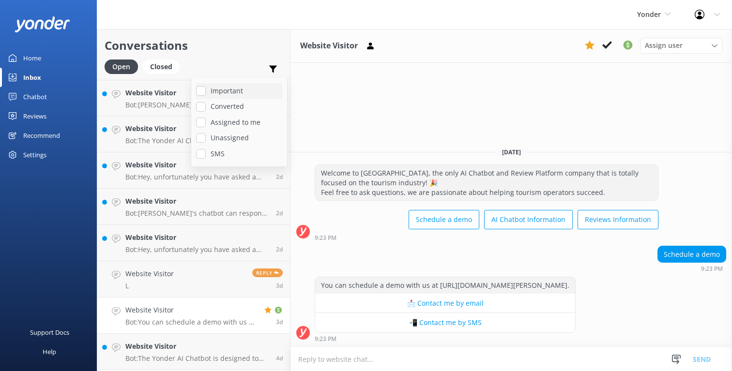
click at [248, 90] on label "Important" at bounding box center [239, 91] width 86 height 11
click at [206, 90] on input "Important" at bounding box center [201, 91] width 10 height 10
checkbox input "true"
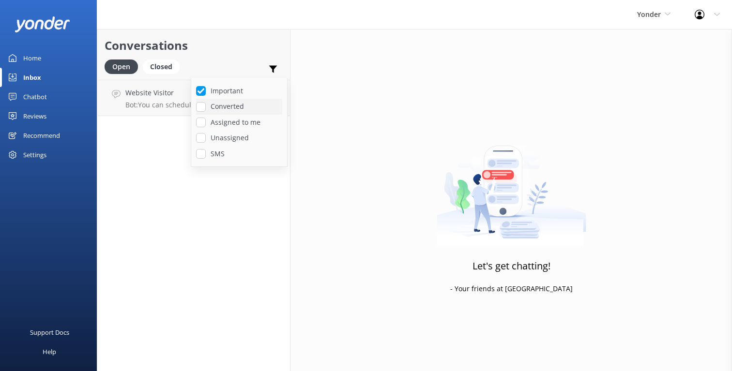
click at [231, 105] on label "Converted" at bounding box center [239, 106] width 86 height 11
click at [206, 105] on input "Converted" at bounding box center [201, 107] width 10 height 10
click at [234, 101] on label "Converted" at bounding box center [239, 106] width 86 height 11
click at [206, 102] on input "Converted" at bounding box center [201, 107] width 10 height 10
checkbox input "false"
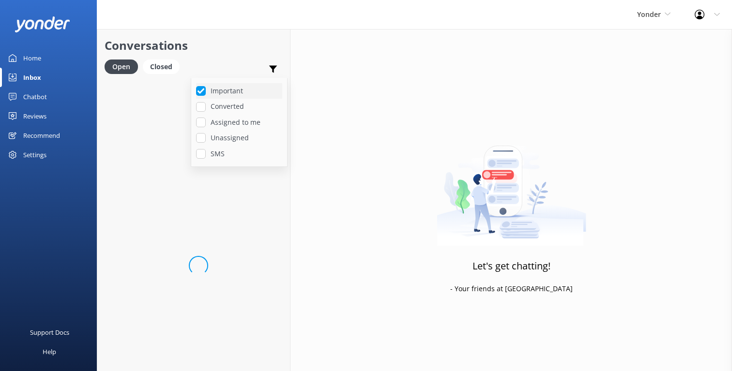
click at [234, 91] on label "Important" at bounding box center [239, 91] width 86 height 11
click at [206, 91] on input "Important" at bounding box center [201, 91] width 10 height 10
checkbox input "false"
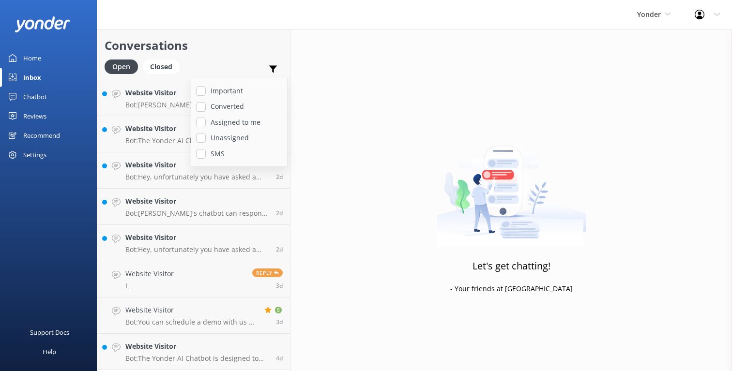
click at [266, 68] on div "Important Converted Assigned to me Unassigned SMS" at bounding box center [272, 71] width 19 height 23
click at [240, 321] on p "Bot: You can schedule a demo with us at [URL][DOMAIN_NAME][PERSON_NAME]." at bounding box center [191, 322] width 132 height 9
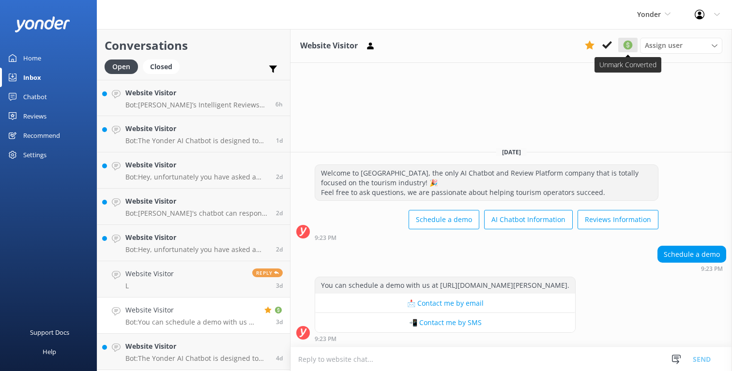
click at [628, 45] on use at bounding box center [628, 45] width 9 height 9
click at [588, 46] on use at bounding box center [590, 45] width 10 height 9
click at [627, 40] on icon at bounding box center [628, 45] width 12 height 12
click at [567, 46] on div "Website Visitor Assign user [PERSON_NAME] | Yonder Support [PERSON_NAME] Suppor…" at bounding box center [512, 46] width 442 height 34
click at [624, 90] on div "Website Visitor Assign user [PERSON_NAME] | Yonder Support [PERSON_NAME] Suppor…" at bounding box center [512, 200] width 442 height 342
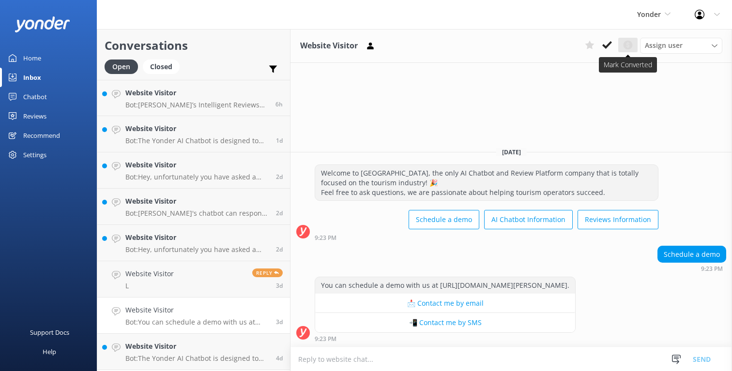
click at [630, 46] on use at bounding box center [628, 45] width 9 height 9
click at [272, 70] on use at bounding box center [273, 69] width 8 height 7
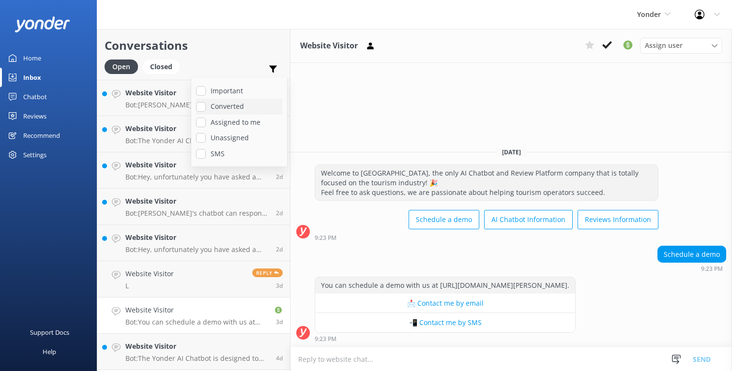
click at [236, 106] on label "Converted" at bounding box center [239, 106] width 86 height 11
click at [206, 106] on input "Converted" at bounding box center [201, 107] width 10 height 10
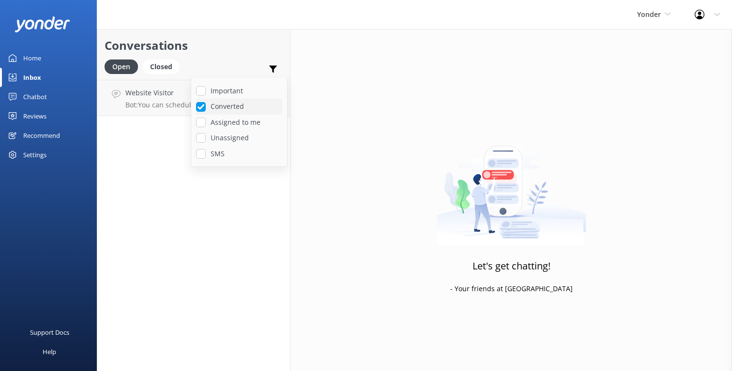
click at [239, 107] on label "Converted" at bounding box center [239, 106] width 86 height 11
click at [206, 107] on input "Converted" at bounding box center [201, 107] width 10 height 10
checkbox input "false"
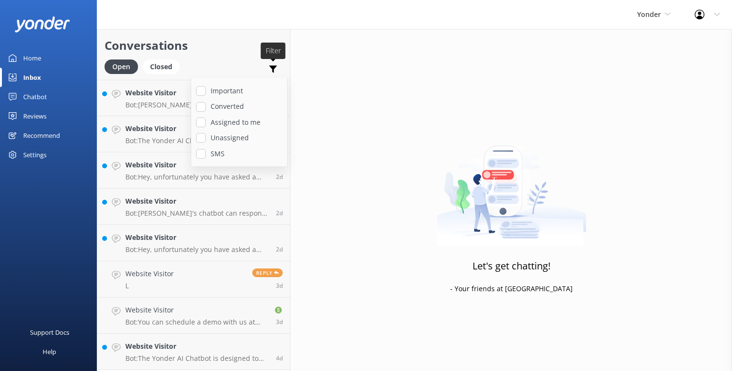
click at [273, 70] on use at bounding box center [273, 69] width 8 height 7
click at [228, 281] on link "Website Visitor L Reply 3d" at bounding box center [193, 279] width 193 height 36
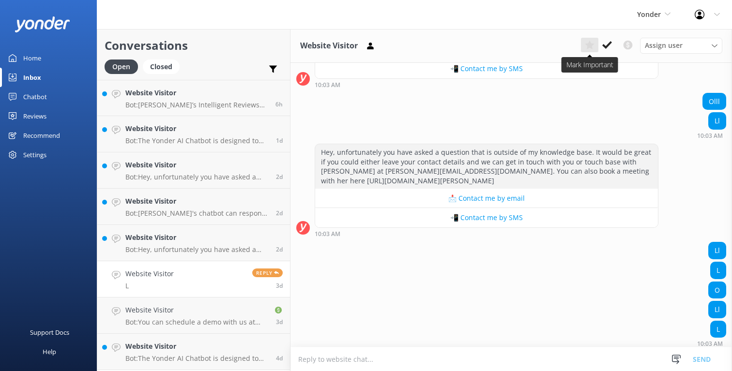
scroll to position [4126, 0]
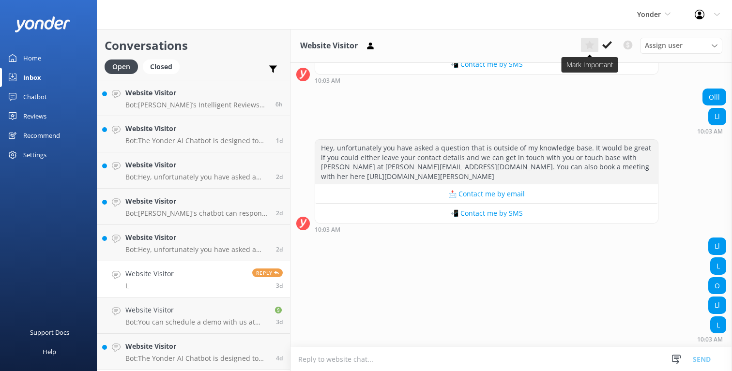
click at [588, 47] on use at bounding box center [589, 45] width 9 height 9
click at [240, 237] on h4 "Website Visitor" at bounding box center [196, 237] width 143 height 11
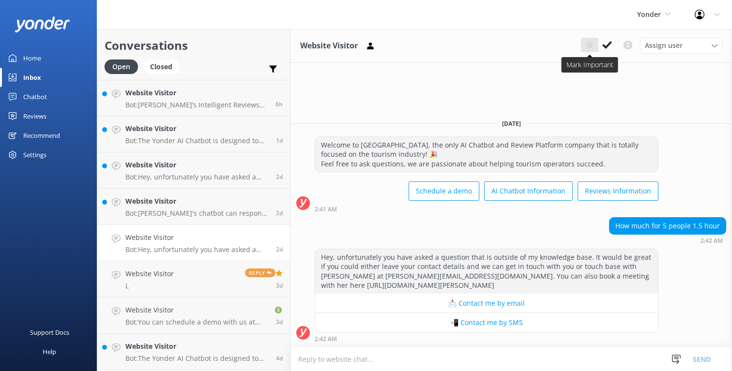
click at [588, 46] on use at bounding box center [589, 45] width 9 height 9
click at [631, 45] on use at bounding box center [628, 45] width 9 height 9
click at [275, 70] on icon at bounding box center [273, 69] width 10 height 10
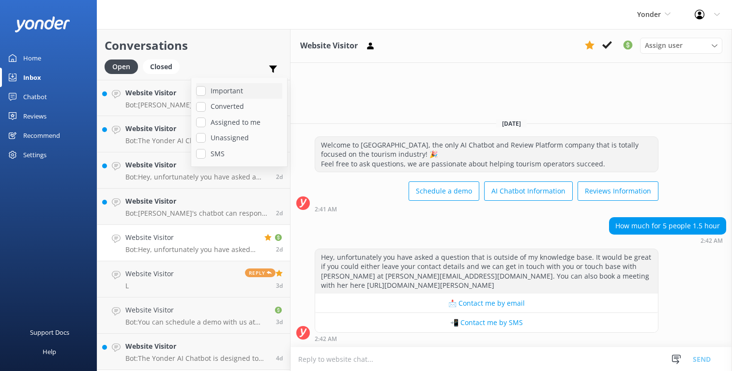
click at [242, 91] on label "Important" at bounding box center [239, 91] width 86 height 11
click at [206, 91] on input "Important" at bounding box center [201, 91] width 10 height 10
checkbox input "true"
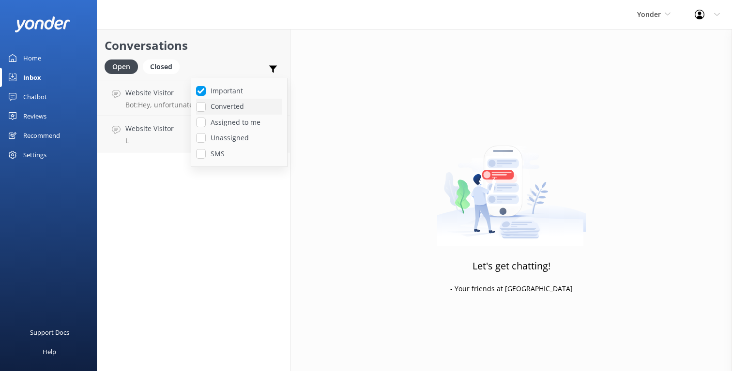
click at [235, 107] on label "Converted" at bounding box center [239, 106] width 86 height 11
click at [206, 107] on input "Converted" at bounding box center [201, 107] width 10 height 10
click at [275, 68] on use at bounding box center [273, 69] width 8 height 7
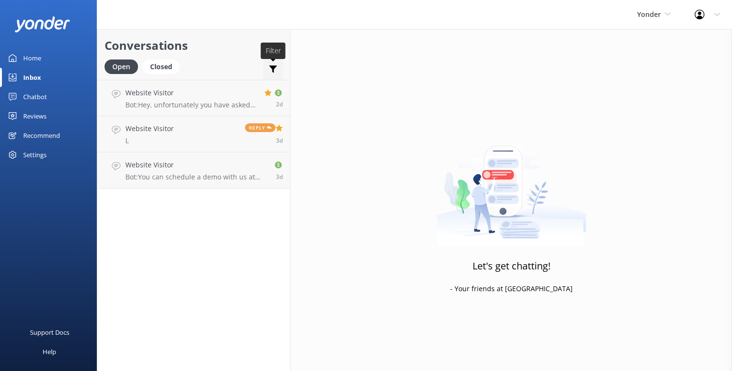
click at [274, 68] on use at bounding box center [273, 69] width 8 height 7
click at [274, 67] on use at bounding box center [273, 69] width 8 height 7
click at [215, 101] on p "Bot: Hey, unfortunately you have asked a question that is outside of my knowled…" at bounding box center [191, 105] width 132 height 9
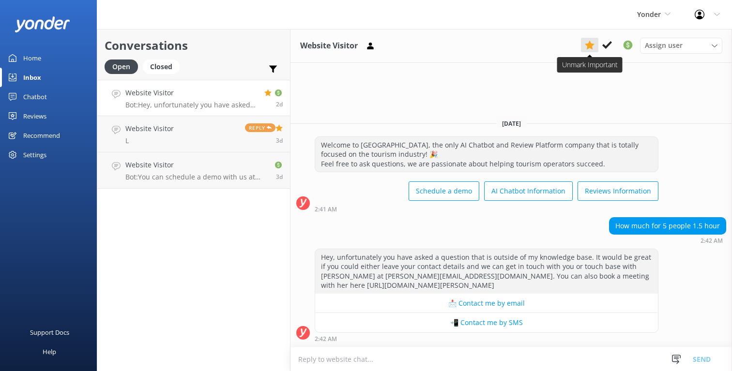
click at [587, 44] on use at bounding box center [590, 45] width 10 height 9
click at [625, 46] on use at bounding box center [628, 45] width 9 height 9
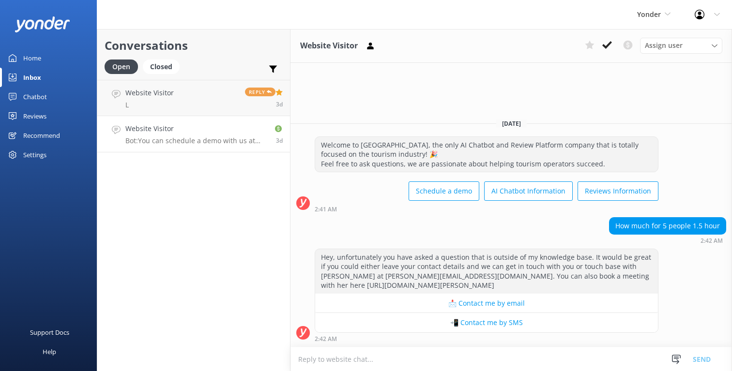
click at [238, 123] on h4 "Website Visitor" at bounding box center [195, 128] width 141 height 11
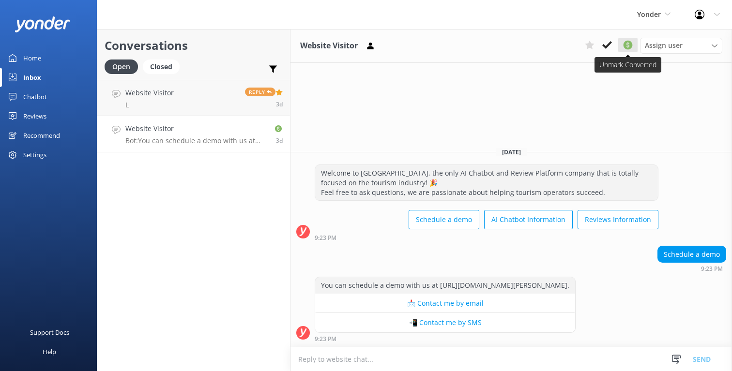
click at [632, 45] on use at bounding box center [628, 45] width 9 height 9
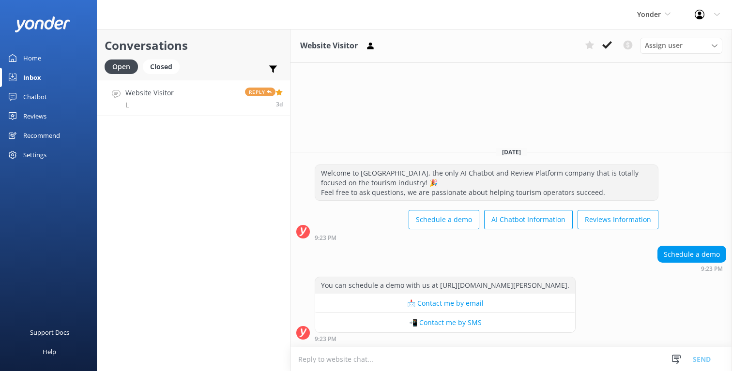
click at [189, 107] on link "Website Visitor L Reply 3d" at bounding box center [193, 98] width 193 height 36
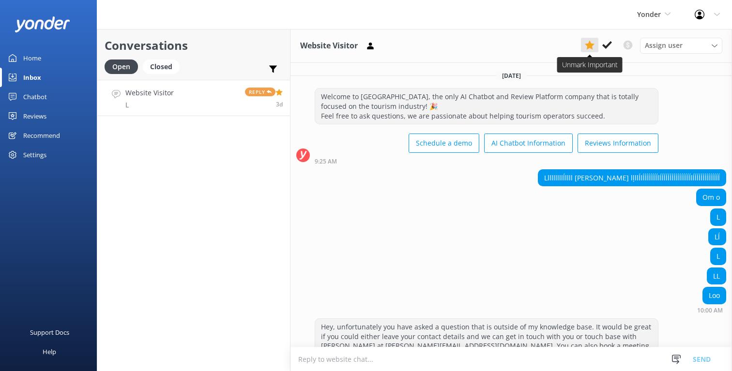
click at [592, 41] on icon at bounding box center [590, 45] width 10 height 10
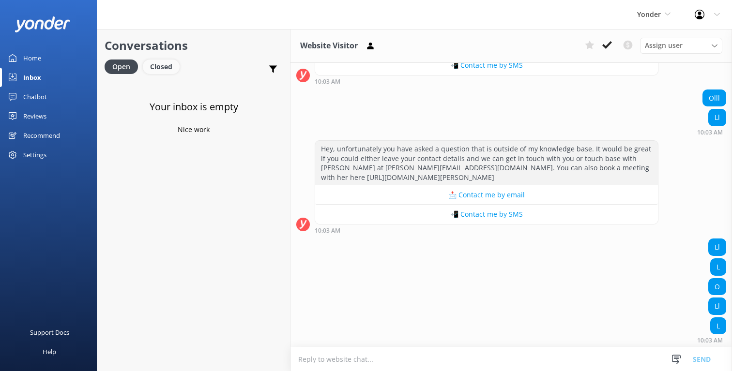
scroll to position [4126, 0]
click at [162, 67] on div "Closed" at bounding box center [161, 67] width 37 height 15
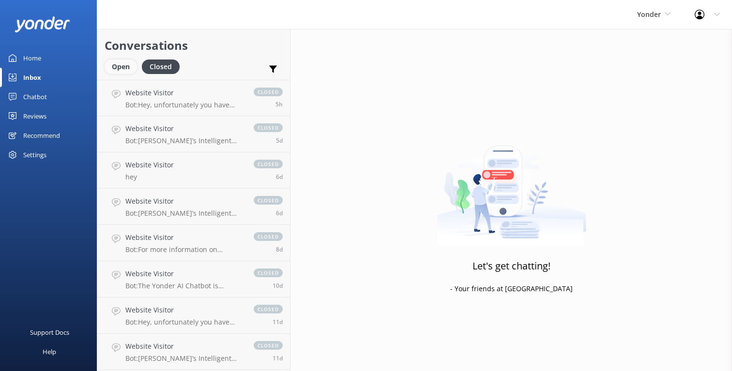
click at [126, 65] on div "Open" at bounding box center [121, 67] width 32 height 15
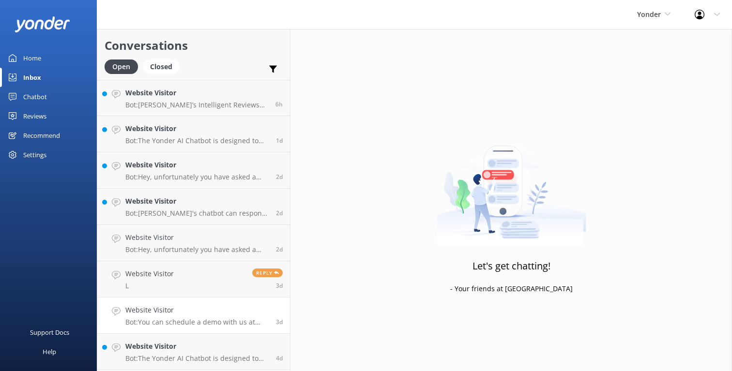
click at [242, 317] on div "Website Visitor Bot: You can schedule a demo with us at [URL][DOMAIN_NAME][PERS…" at bounding box center [196, 315] width 143 height 21
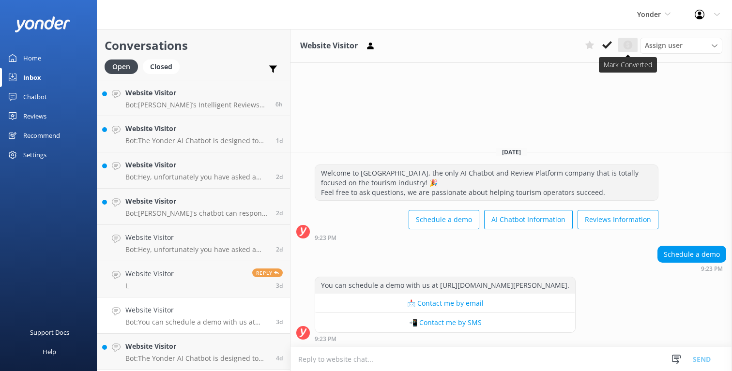
click at [629, 44] on icon at bounding box center [628, 45] width 12 height 12
click at [272, 66] on use at bounding box center [273, 69] width 8 height 7
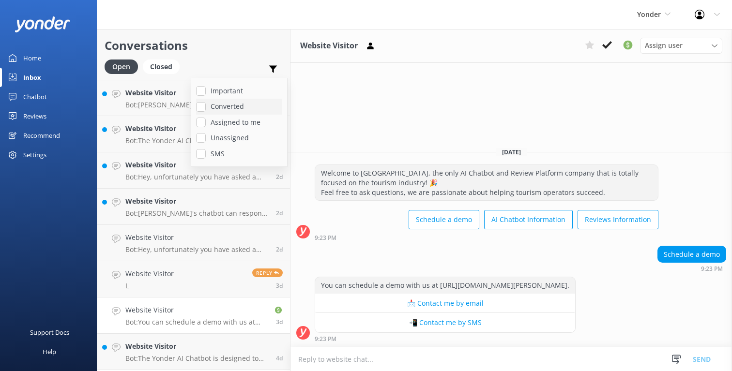
click at [238, 107] on label "Converted" at bounding box center [239, 106] width 86 height 11
click at [206, 107] on input "Converted" at bounding box center [201, 107] width 10 height 10
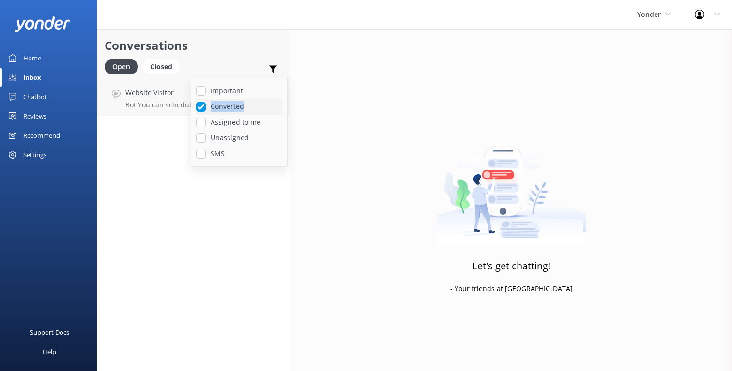
click at [238, 107] on label "Converted" at bounding box center [239, 106] width 86 height 11
click at [206, 107] on input "Converted" at bounding box center [201, 107] width 10 height 10
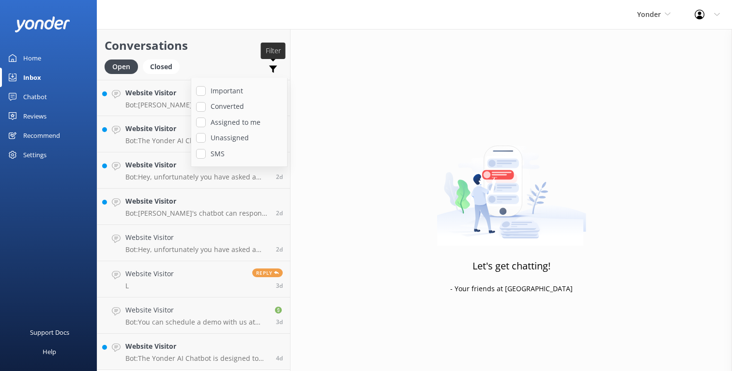
click at [274, 69] on use at bounding box center [273, 69] width 8 height 7
click at [195, 282] on link "Website Visitor L Reply 3d" at bounding box center [193, 279] width 193 height 36
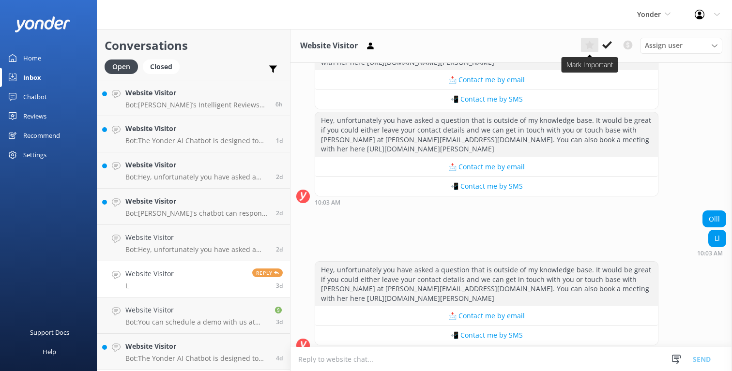
click at [593, 49] on icon at bounding box center [590, 45] width 10 height 10
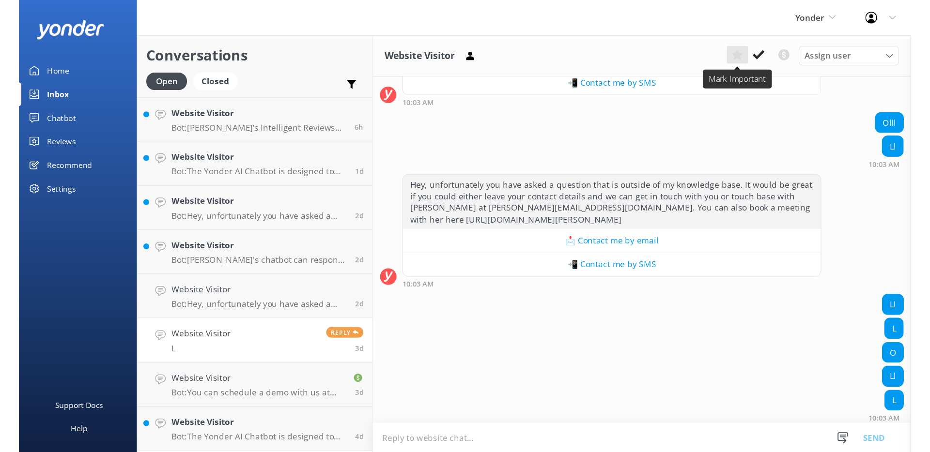
scroll to position [4126, 0]
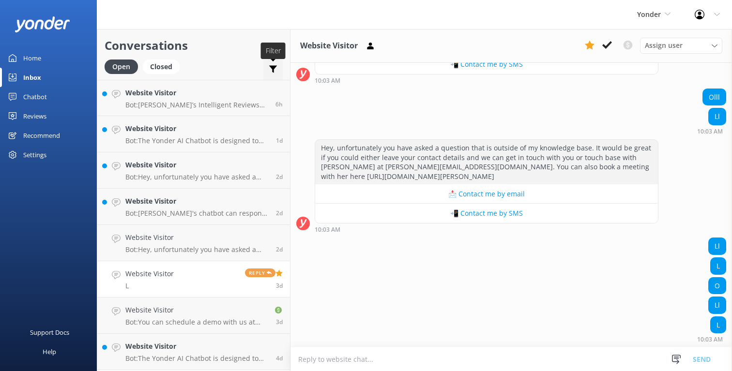
click at [271, 73] on icon at bounding box center [273, 69] width 10 height 10
click at [241, 106] on label "Converted" at bounding box center [239, 106] width 86 height 11
click at [206, 106] on input "Converted" at bounding box center [201, 107] width 10 height 10
checkbox input "true"
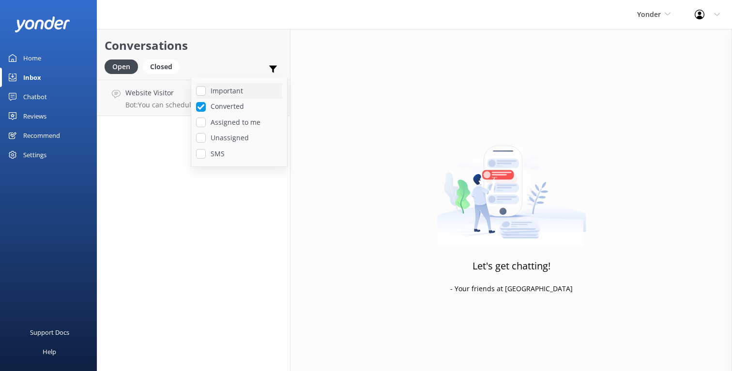
click at [251, 90] on label "Important" at bounding box center [239, 91] width 86 height 11
click at [206, 90] on input "Important" at bounding box center [201, 91] width 10 height 10
checkbox input "true"
click at [277, 68] on icon at bounding box center [273, 69] width 10 height 10
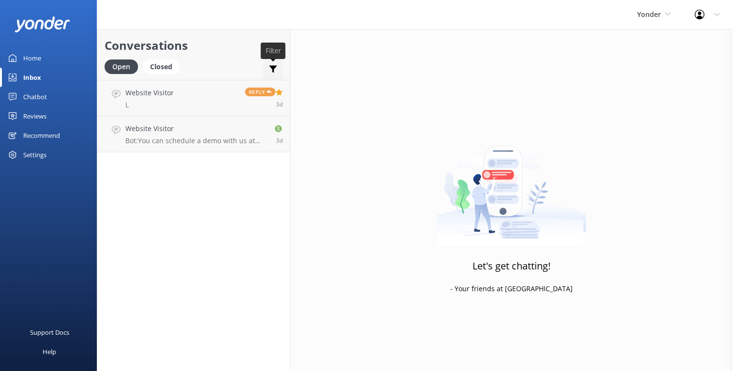
click at [273, 70] on use at bounding box center [273, 69] width 8 height 7
click at [274, 69] on use at bounding box center [273, 69] width 8 height 7
click at [250, 138] on p "Bot: You can schedule a demo with us at [URL][DOMAIN_NAME][PERSON_NAME]." at bounding box center [195, 141] width 141 height 9
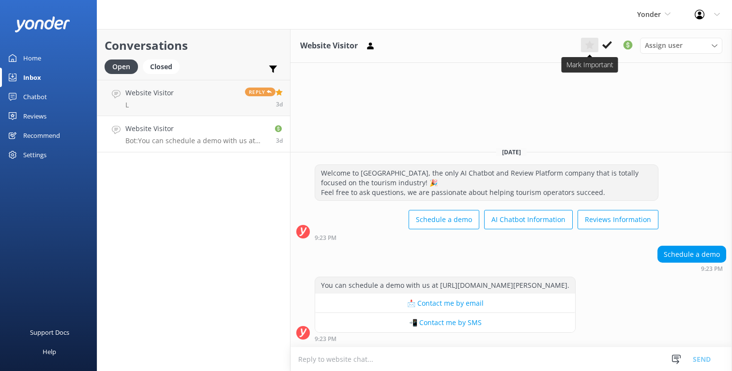
click at [590, 47] on use at bounding box center [589, 45] width 9 height 9
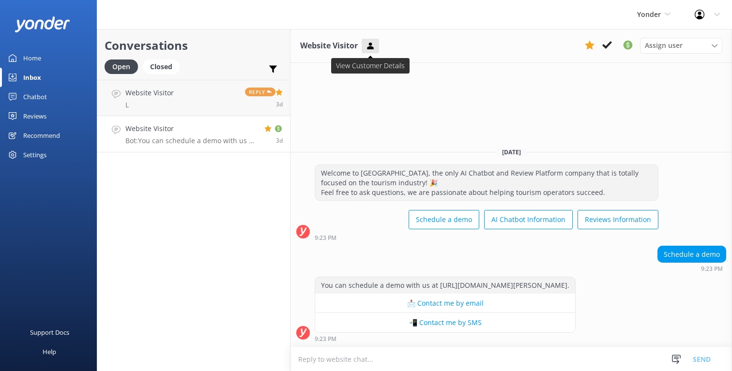
click at [372, 48] on use at bounding box center [370, 45] width 6 height 7
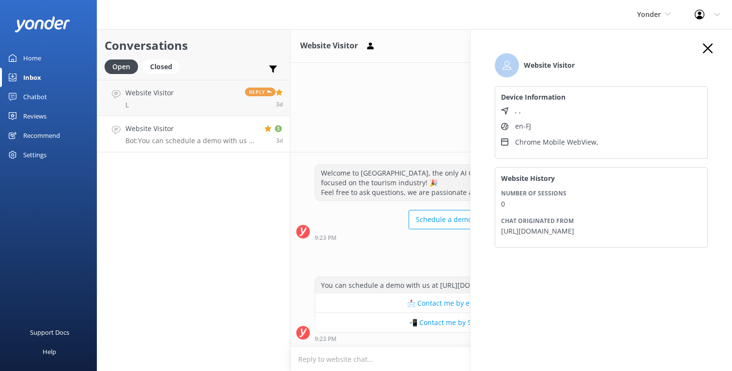
click at [712, 51] on icon "button" at bounding box center [708, 49] width 10 height 10
